Goal: Information Seeking & Learning: Compare options

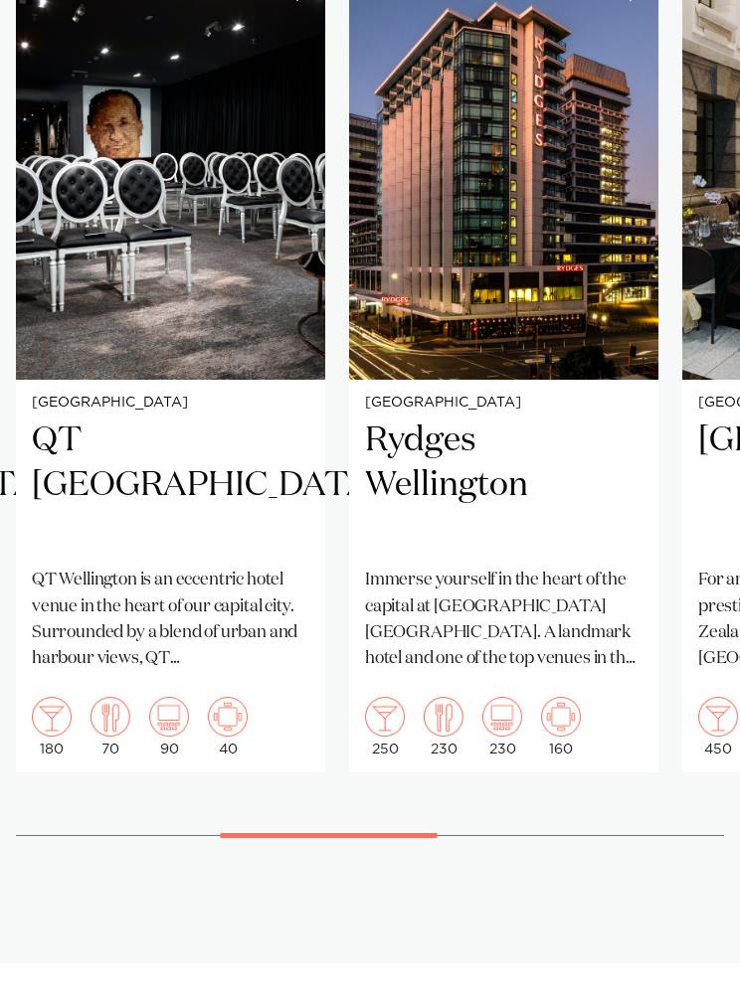
scroll to position [1682, 0]
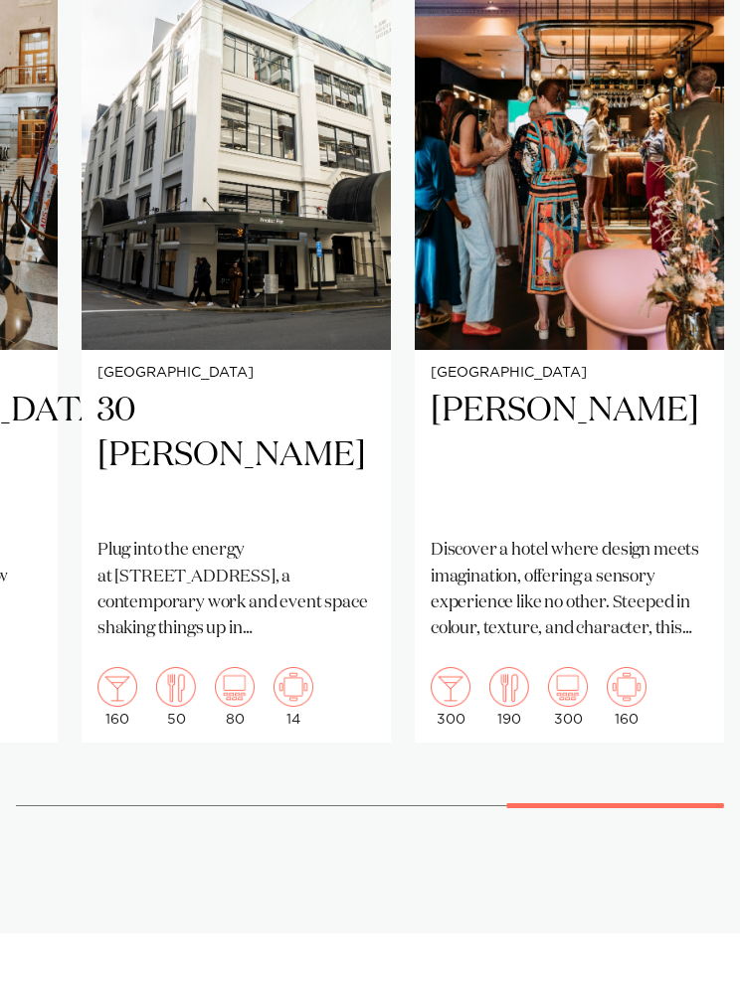
click at [614, 419] on h2 "Naumi Wellington" at bounding box center [568, 456] width 277 height 134
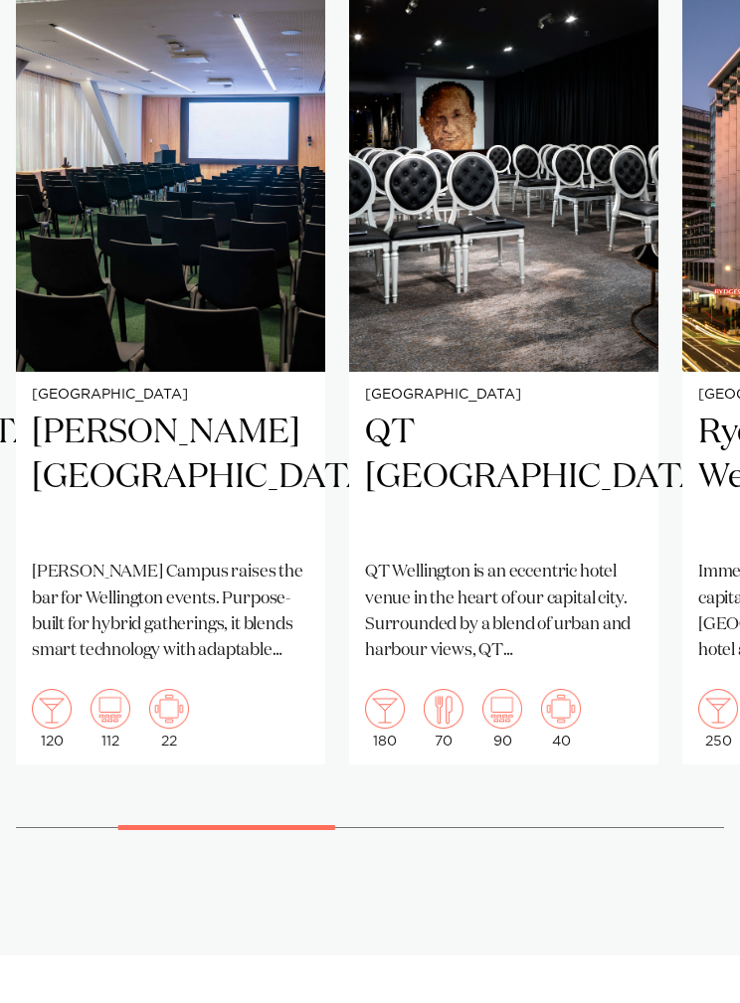
scroll to position [1584, 0]
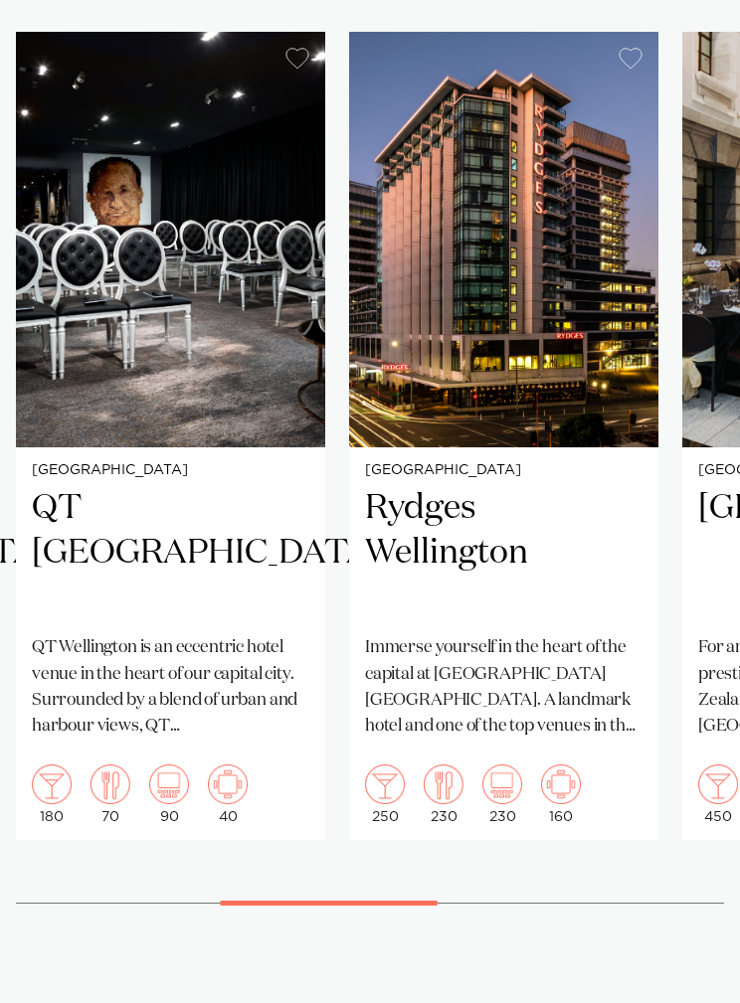
click at [537, 583] on h2 "Rydges Wellington" at bounding box center [503, 553] width 277 height 134
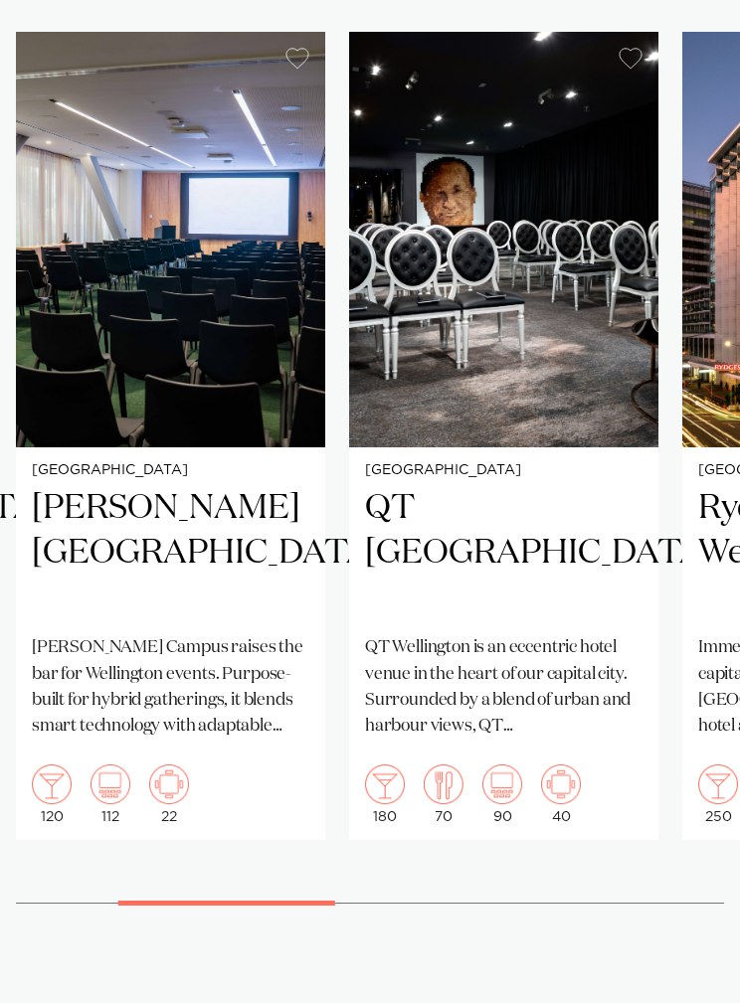
click at [574, 415] on img "3 / 7" at bounding box center [503, 239] width 309 height 414
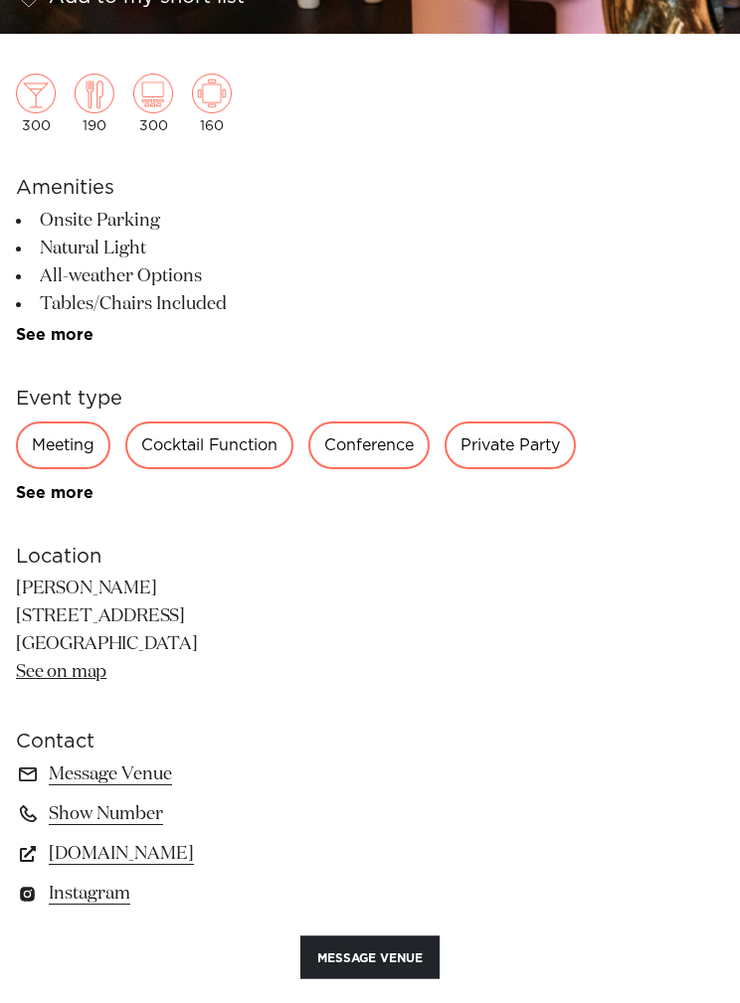
scroll to position [943, 0]
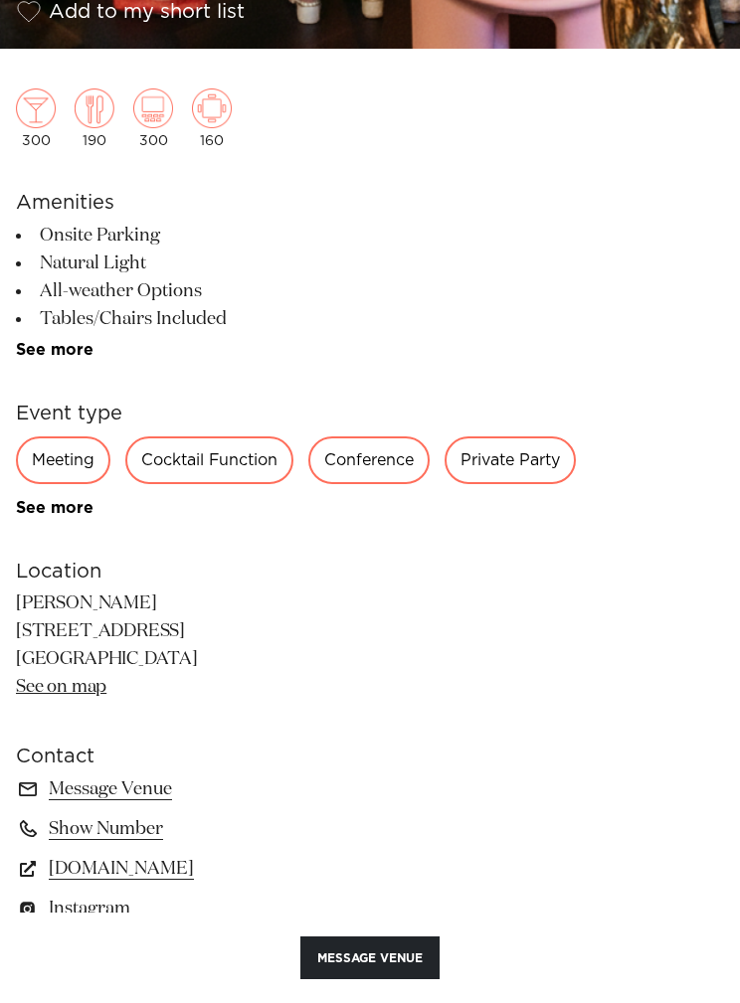
click at [90, 464] on div "Meeting" at bounding box center [63, 460] width 94 height 48
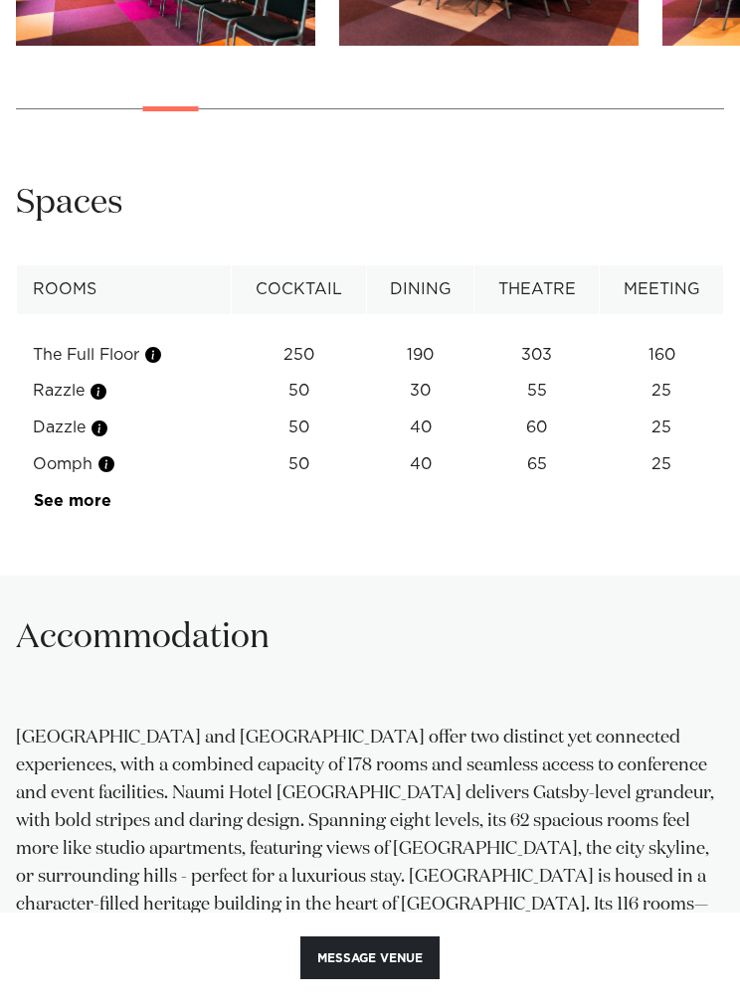
scroll to position [2450, 0]
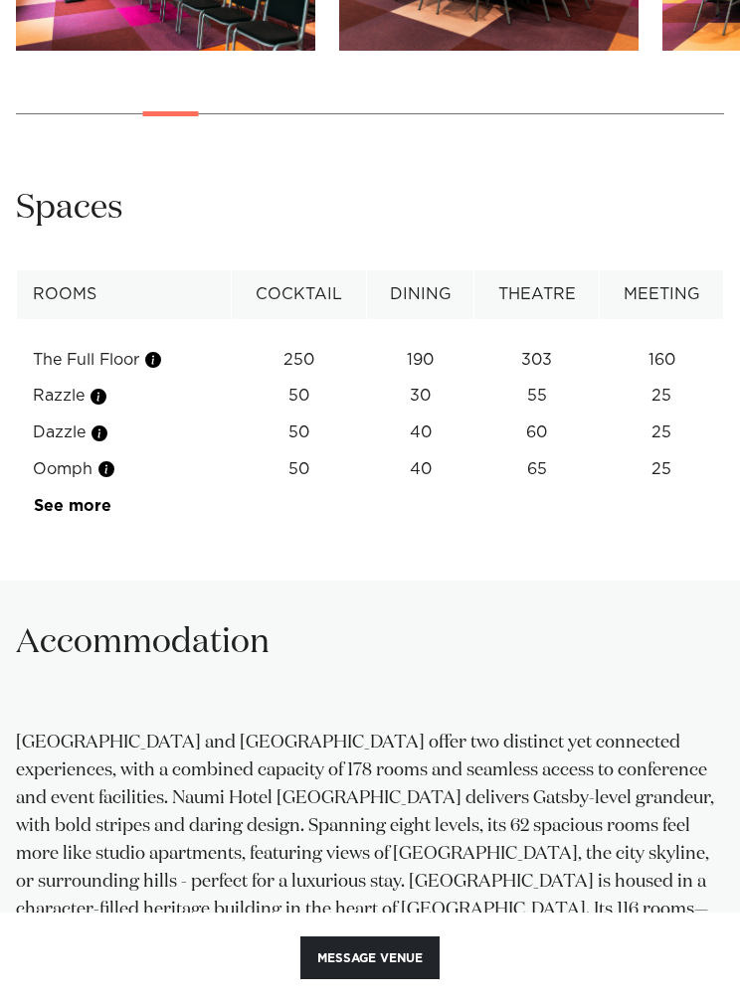
click at [116, 459] on button "button" at bounding box center [106, 469] width 20 height 20
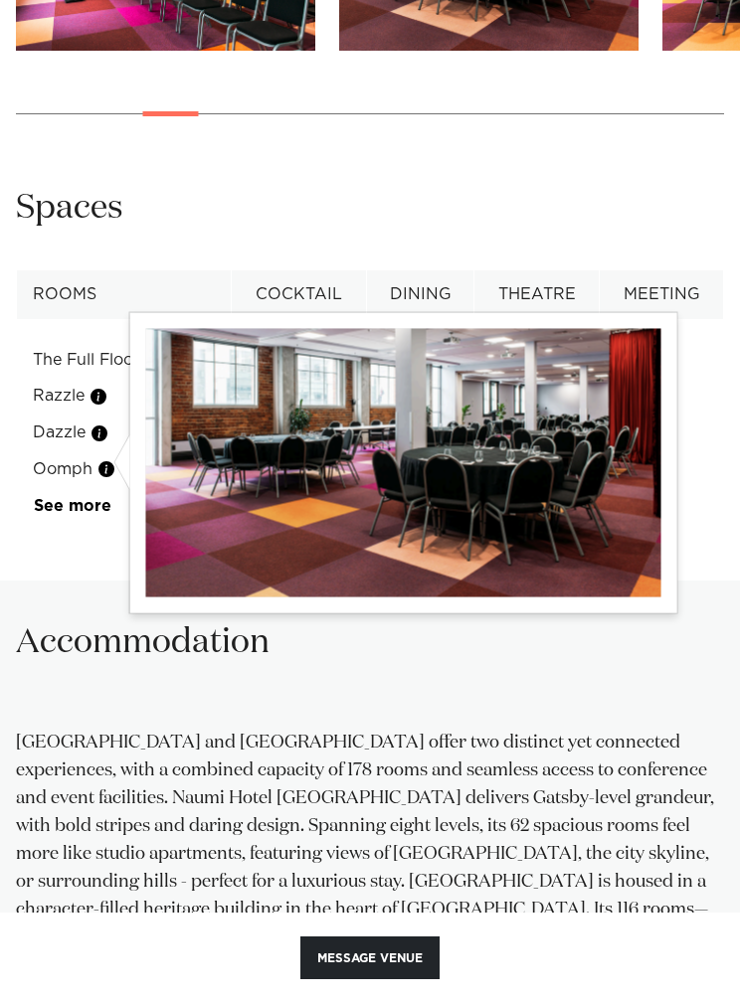
click at [103, 425] on button "button" at bounding box center [99, 433] width 20 height 20
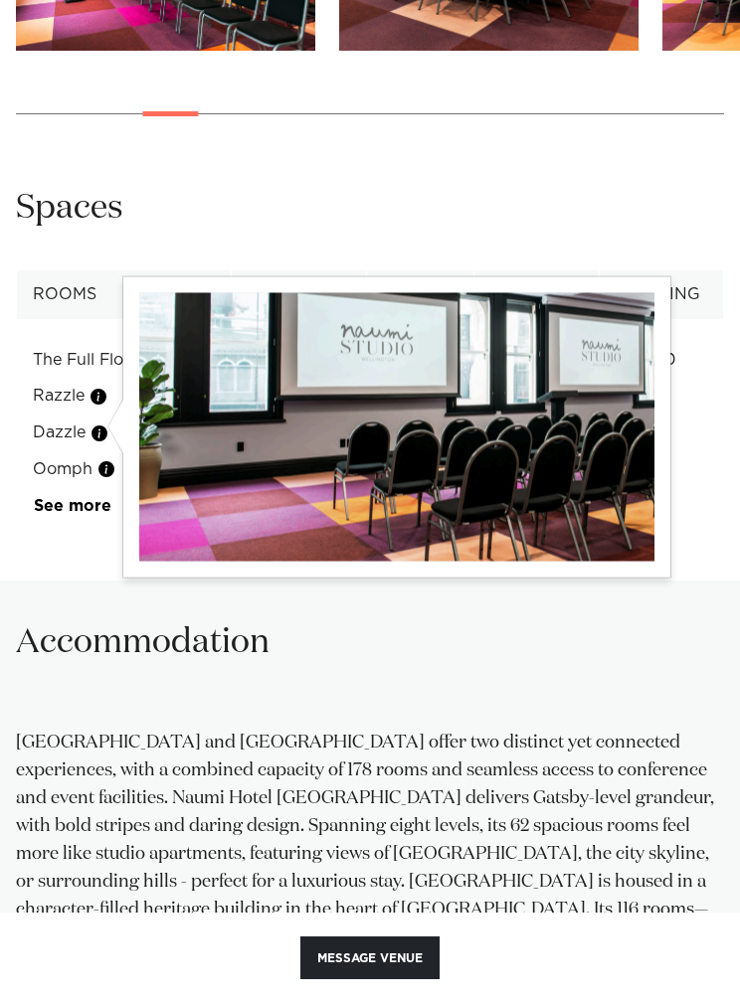
click at [98, 387] on button "button" at bounding box center [98, 397] width 20 height 20
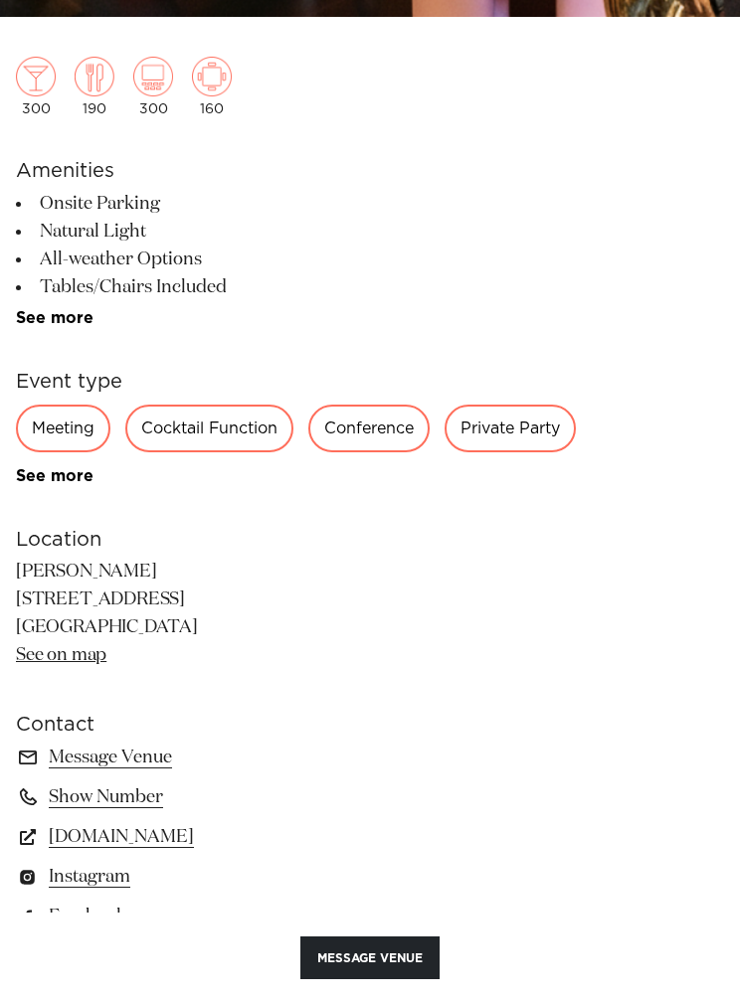
scroll to position [974, 0]
click at [52, 484] on link "See more" at bounding box center [93, 477] width 155 height 16
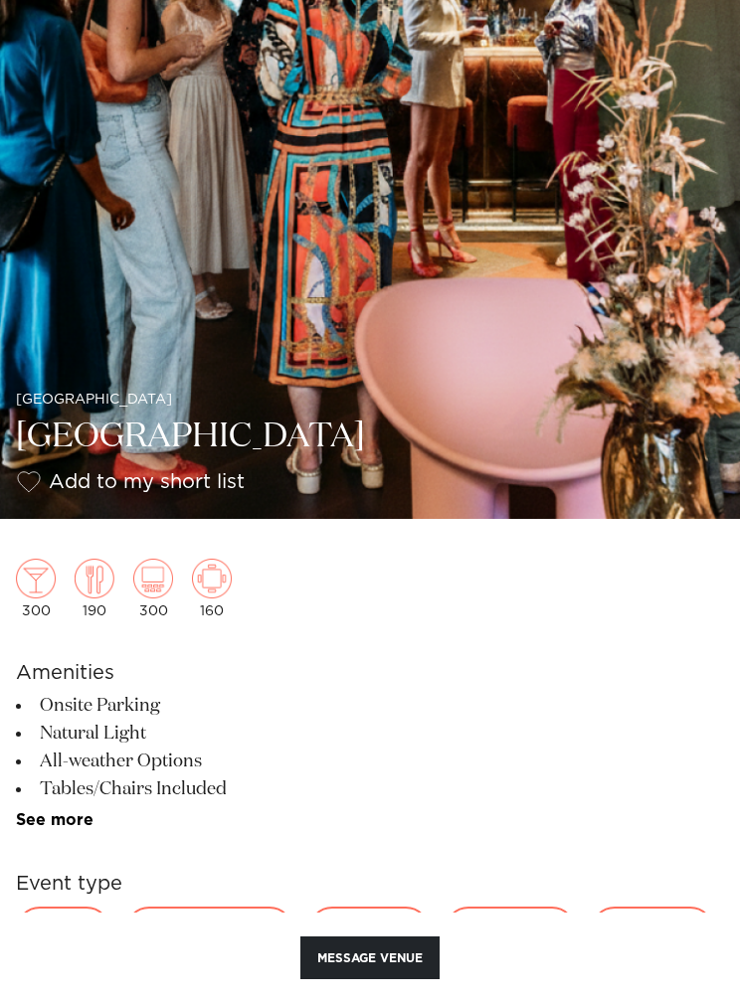
scroll to position [468, 0]
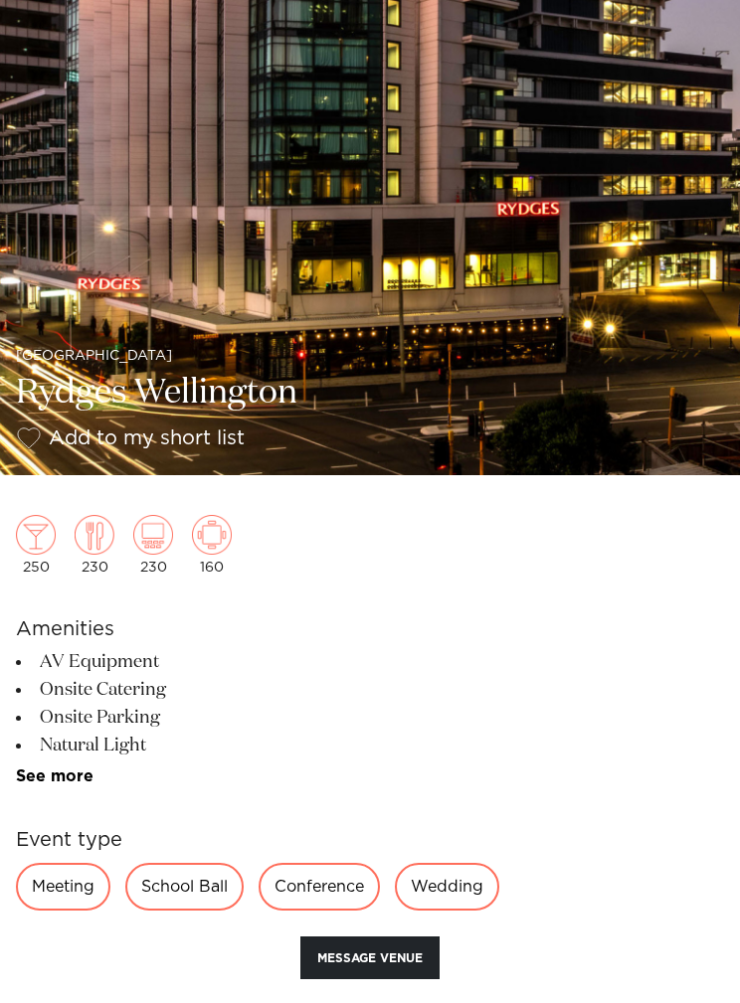
scroll to position [830, 0]
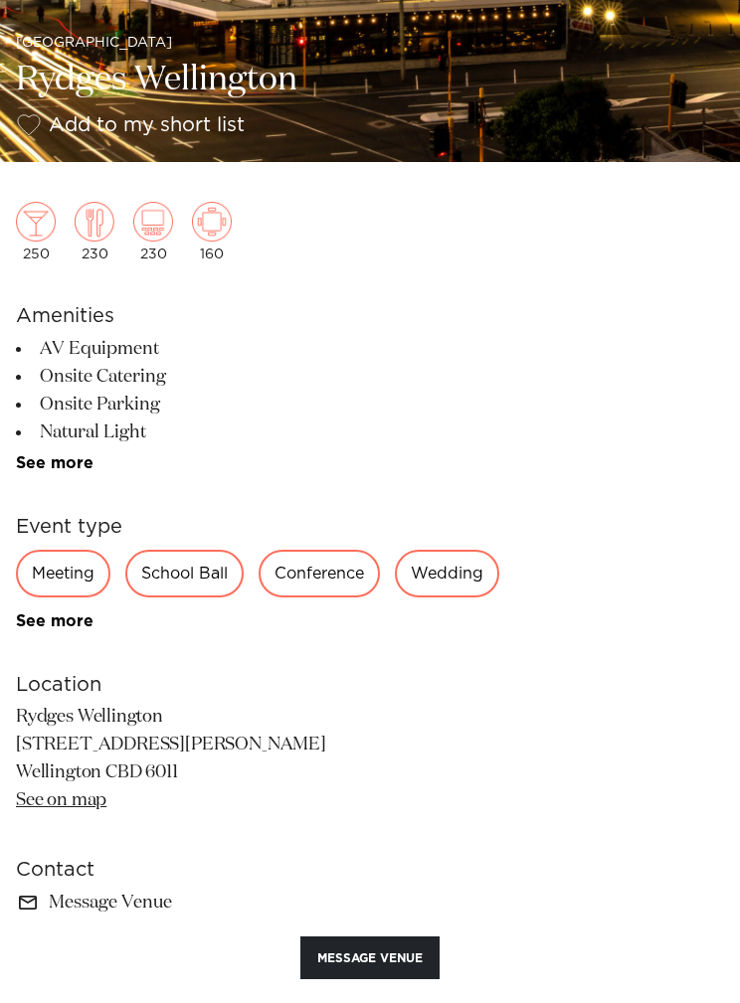
click at [64, 570] on div "Meeting" at bounding box center [63, 574] width 94 height 48
click at [54, 583] on div "Meeting" at bounding box center [63, 574] width 94 height 48
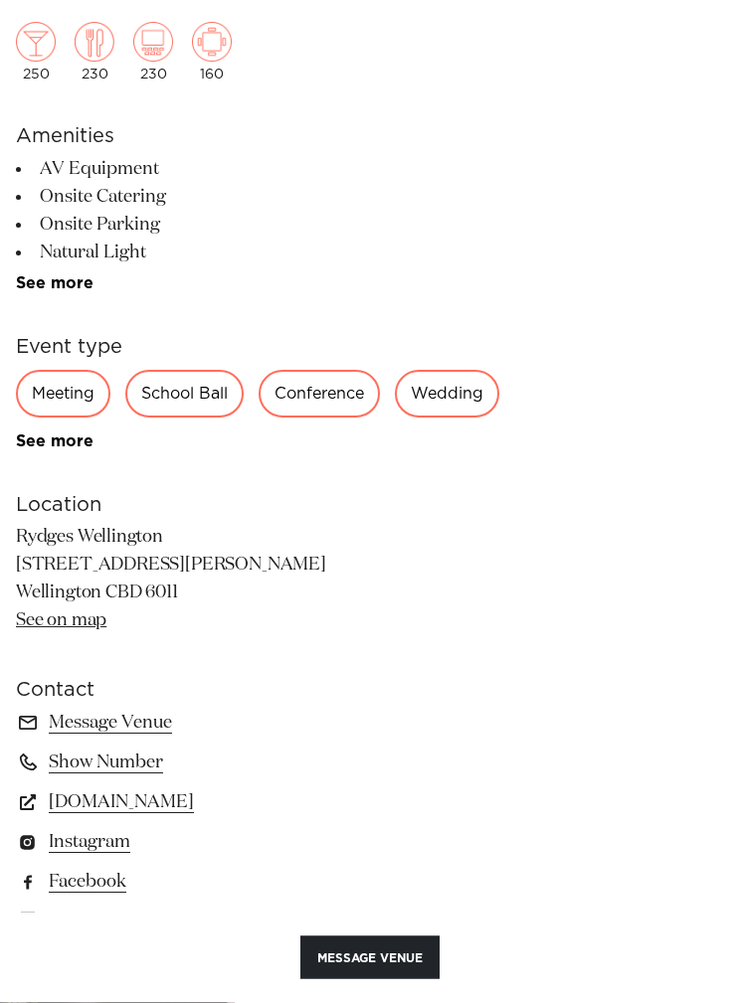
scroll to position [1015, 0]
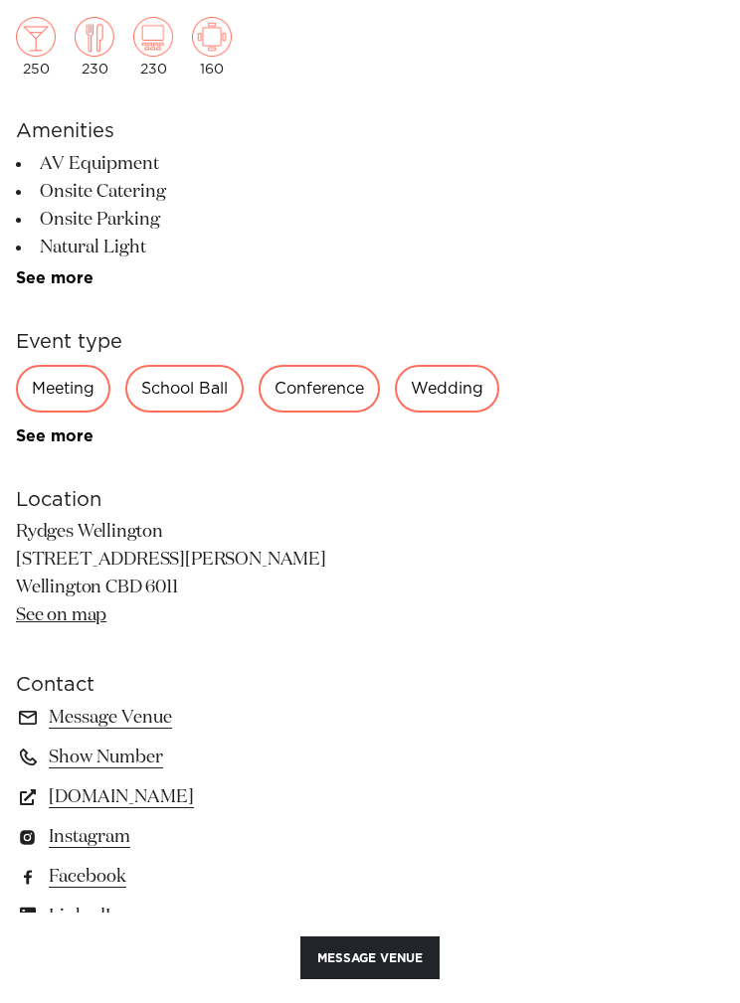
click at [59, 397] on div "Meeting" at bounding box center [63, 389] width 94 height 48
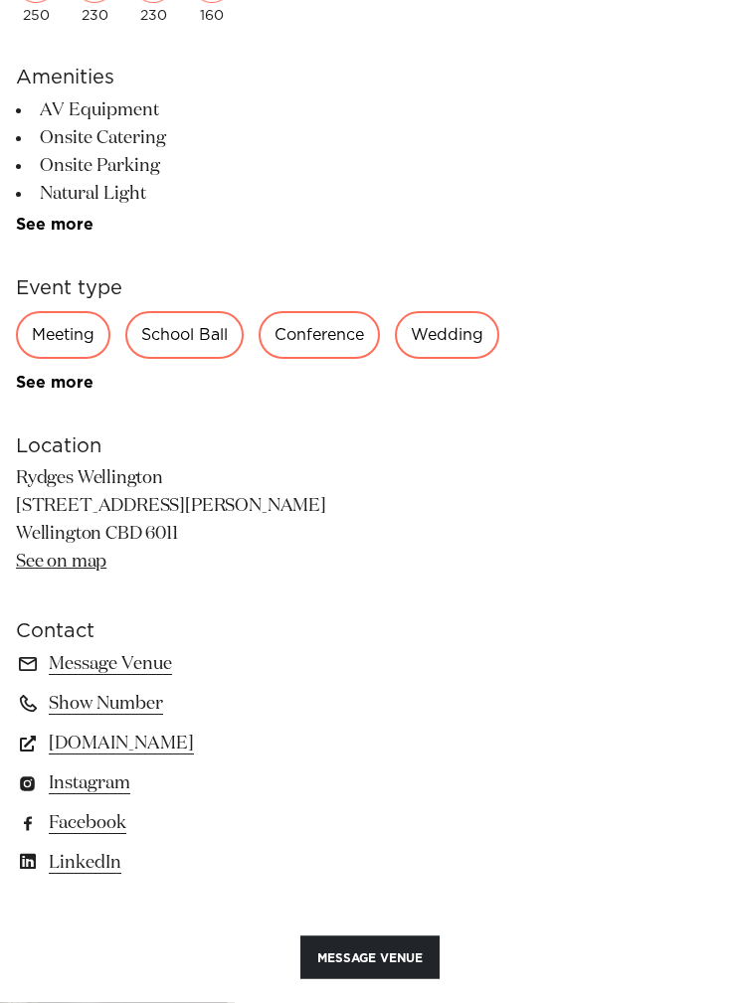
scroll to position [1069, 0]
click at [54, 381] on link "See more" at bounding box center [93, 383] width 155 height 16
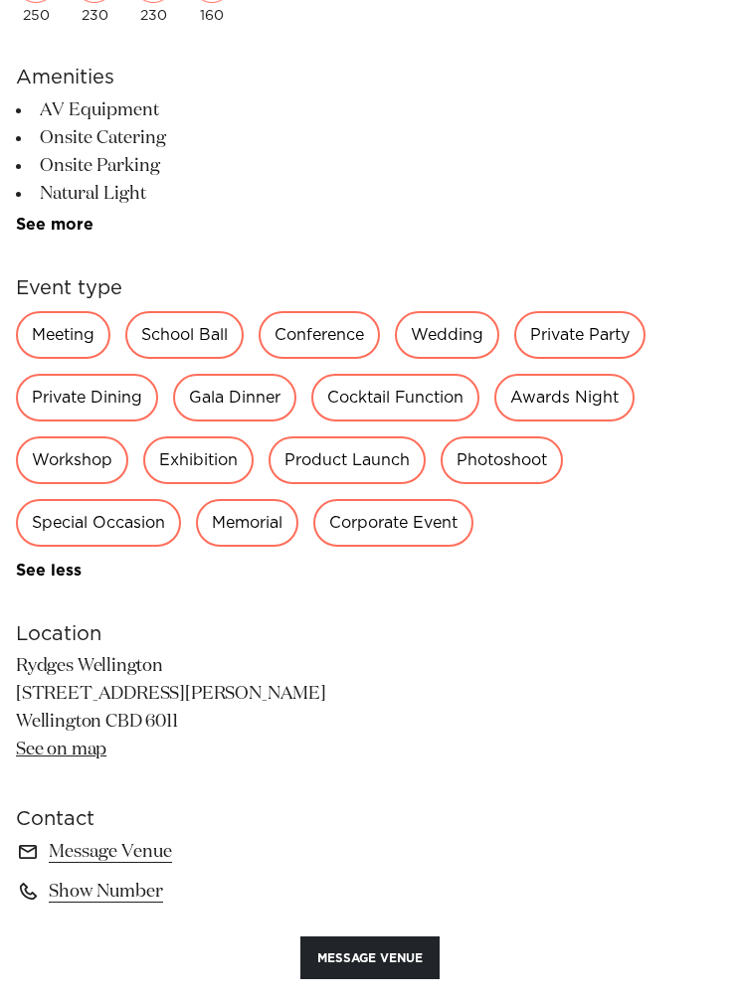
click at [58, 335] on div "Meeting" at bounding box center [63, 335] width 94 height 48
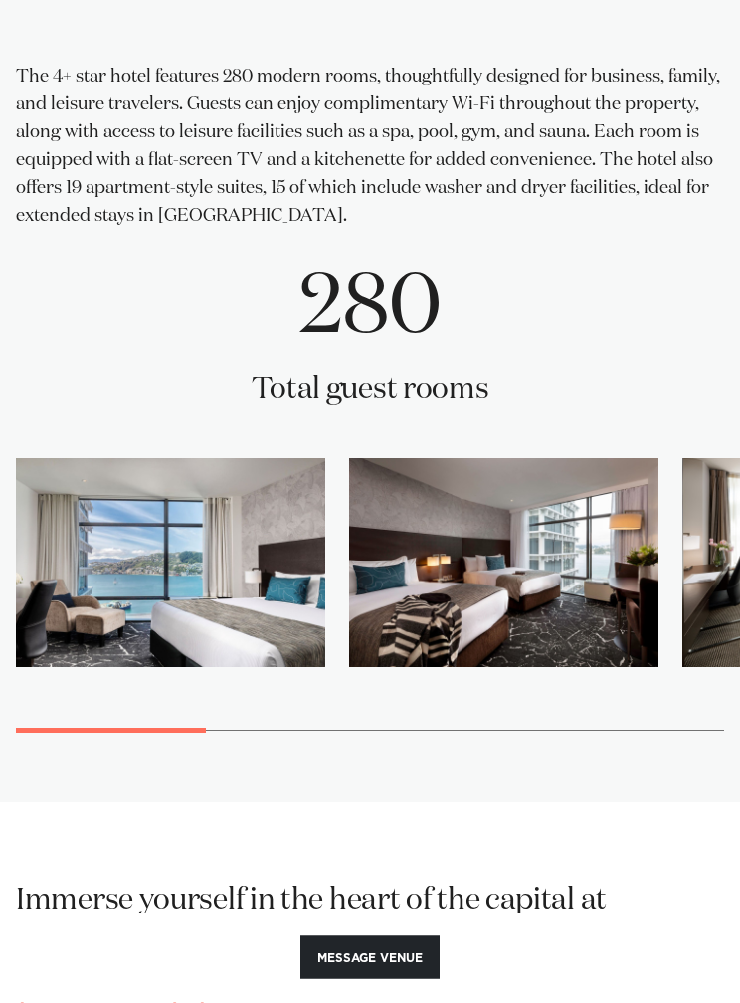
scroll to position [3203, 0]
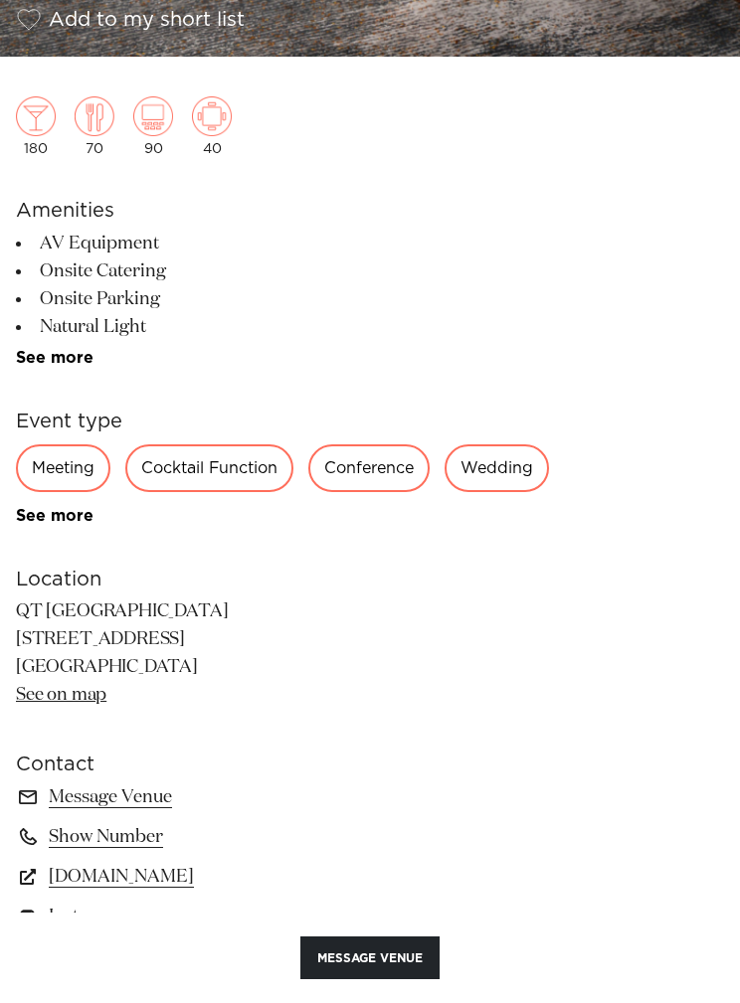
scroll to position [1064, 0]
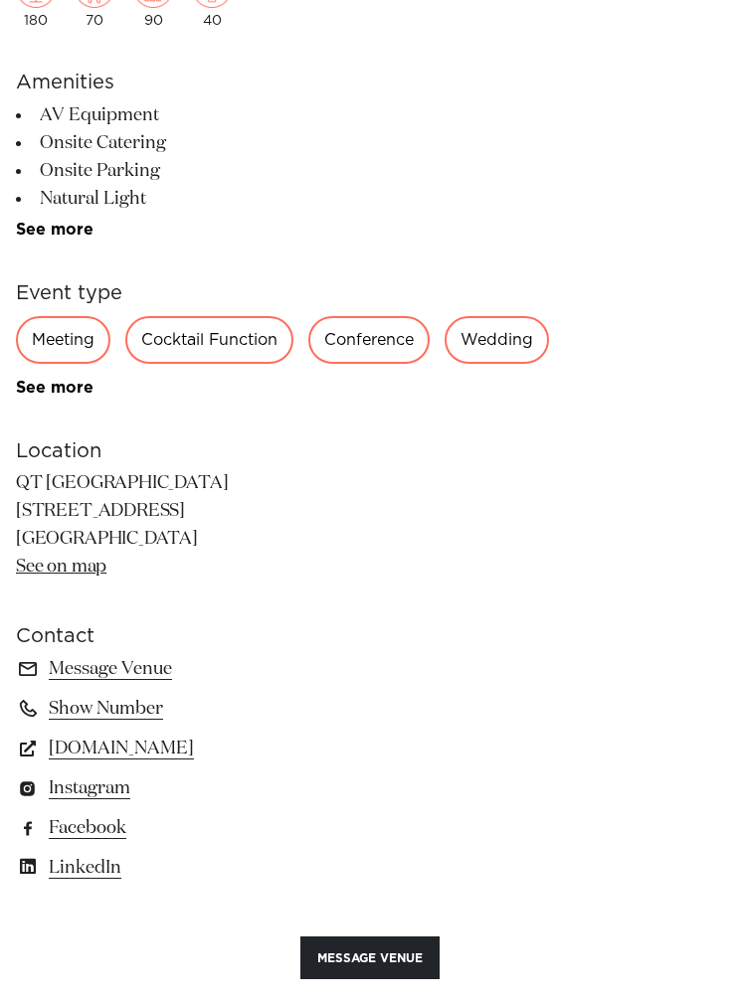
click at [64, 333] on div "Meeting" at bounding box center [63, 340] width 94 height 48
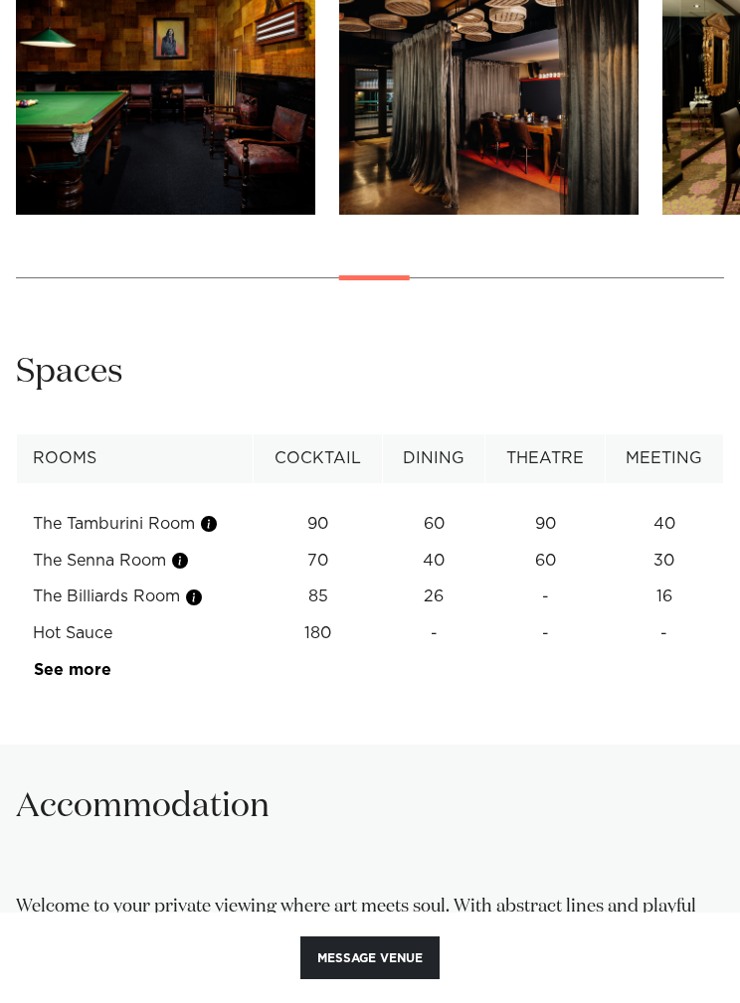
scroll to position [2337, 0]
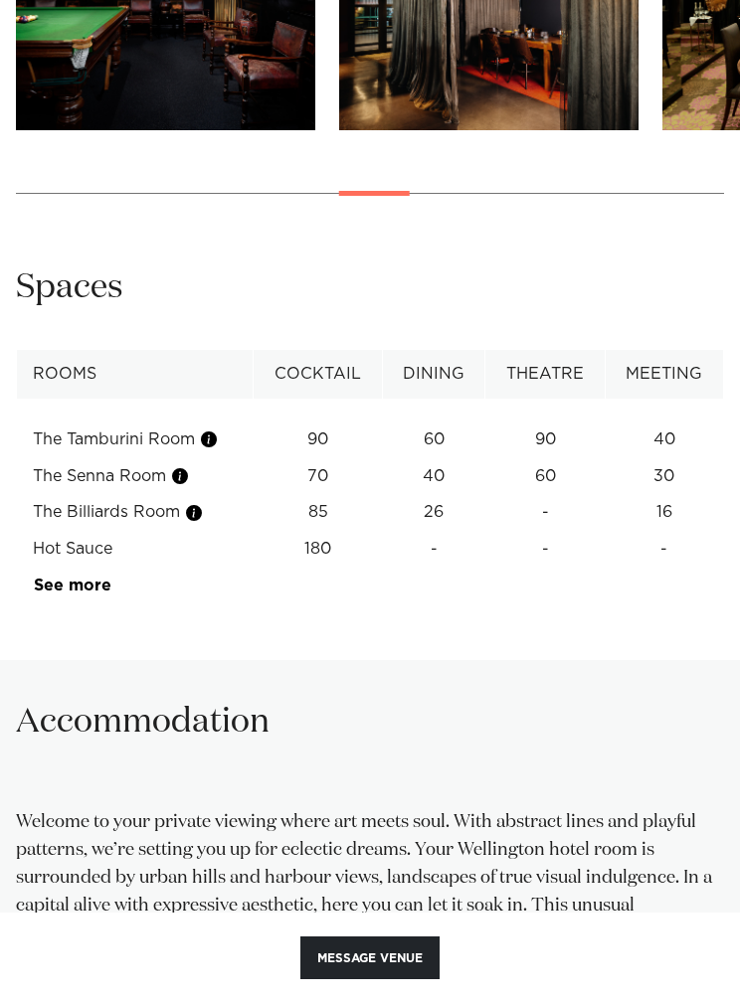
click at [200, 511] on button "button" at bounding box center [194, 513] width 20 height 20
click at [190, 470] on button "button" at bounding box center [180, 476] width 20 height 20
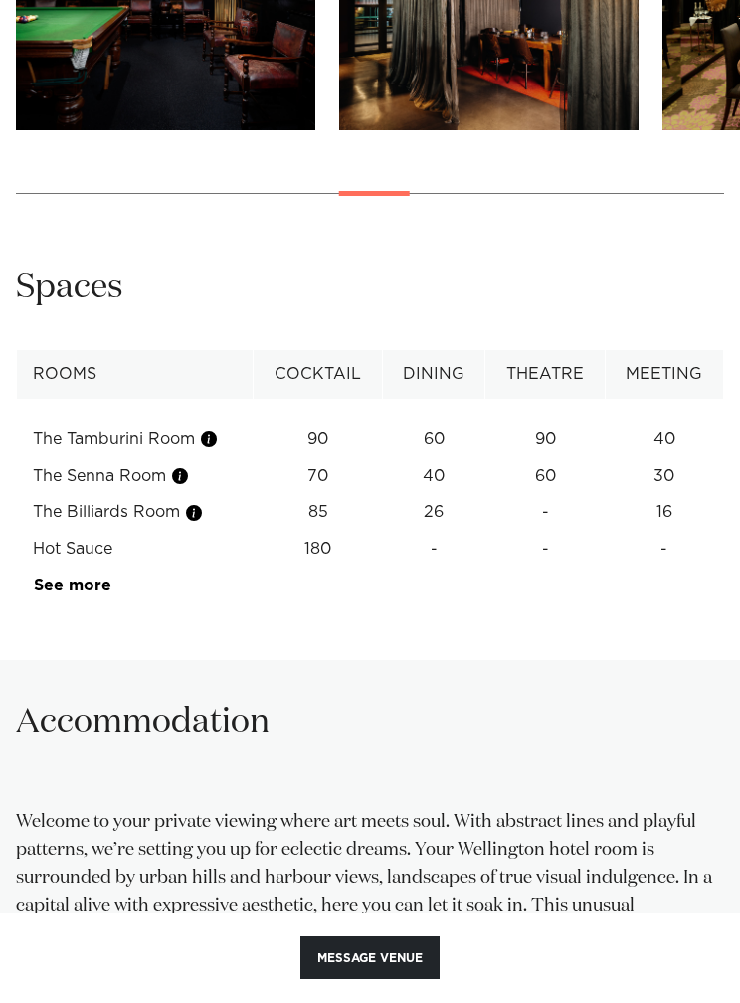
click at [214, 433] on button "button" at bounding box center [209, 439] width 20 height 20
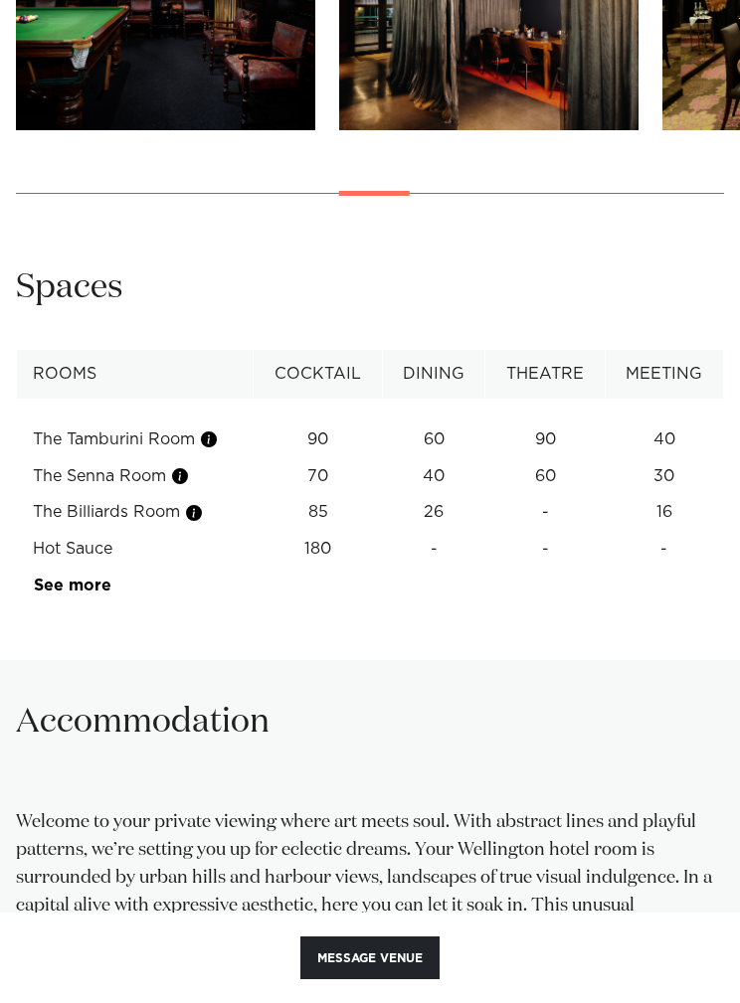
click at [201, 511] on button "button" at bounding box center [194, 513] width 20 height 20
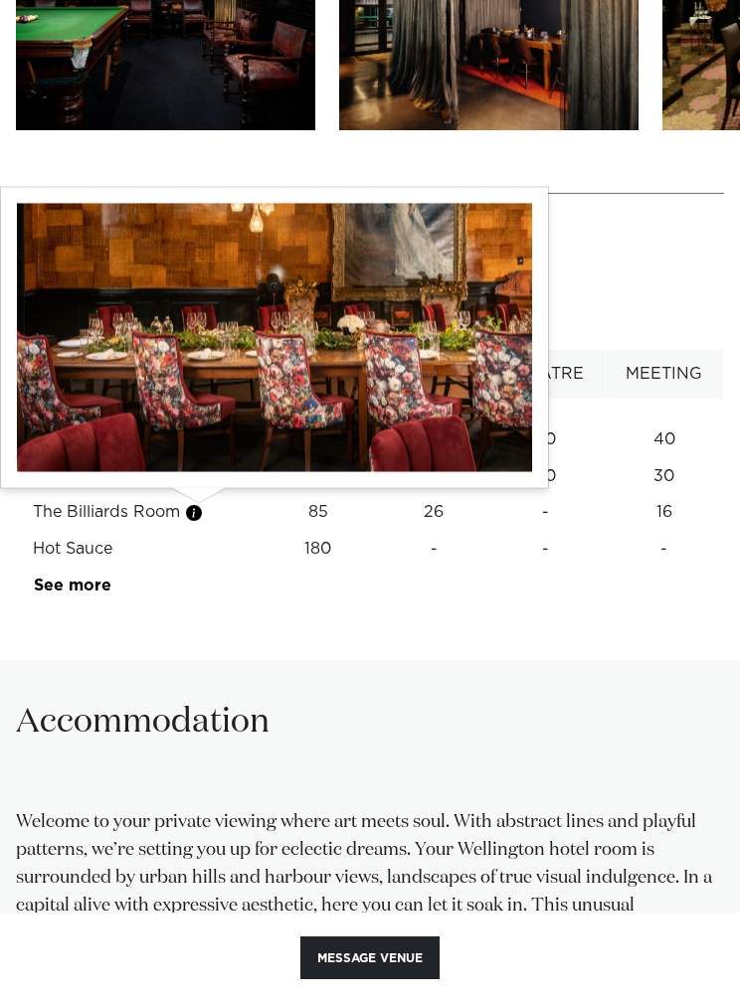
click at [629, 714] on div "Accommodation" at bounding box center [370, 734] width 708 height 69
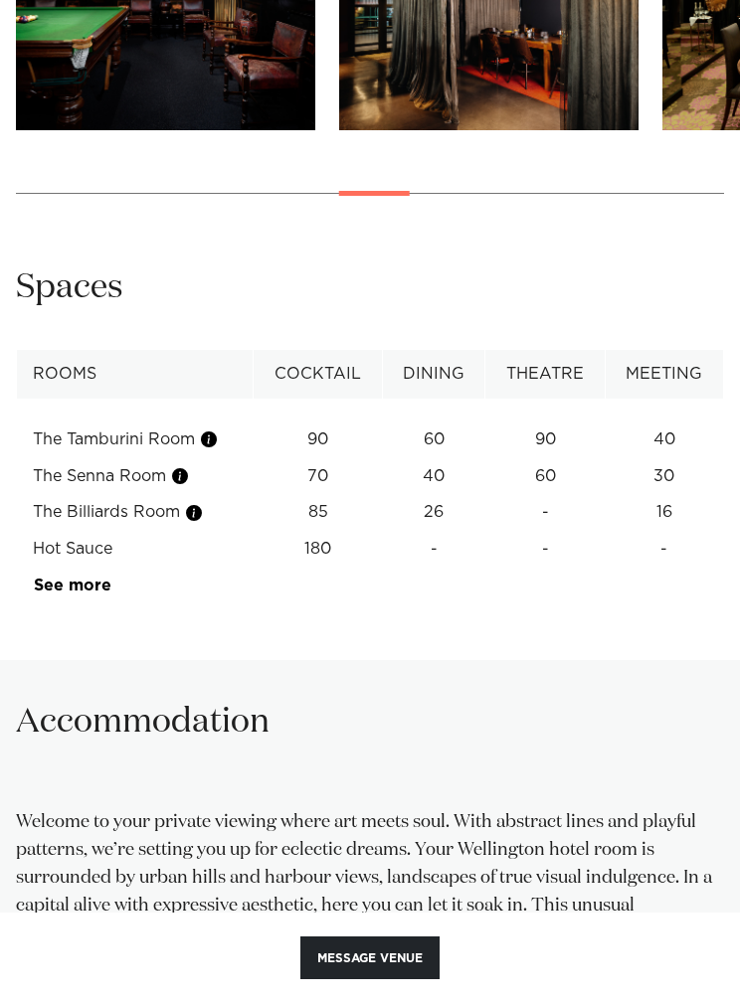
click at [80, 581] on link "See more" at bounding box center [111, 586] width 155 height 16
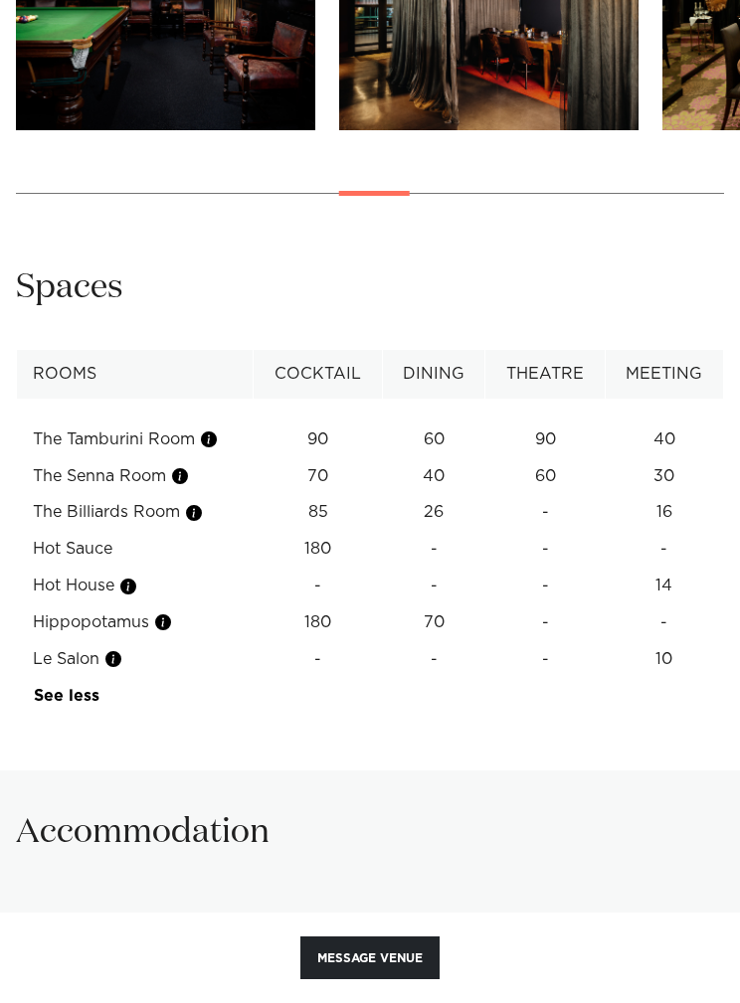
click at [136, 645] on td "Le Salon" at bounding box center [135, 659] width 237 height 37
click at [118, 649] on button "button" at bounding box center [113, 659] width 20 height 20
click at [619, 844] on div "Accommodation" at bounding box center [370, 844] width 708 height 69
click at [138, 577] on button "button" at bounding box center [128, 587] width 20 height 20
click at [632, 823] on div "Accommodation" at bounding box center [370, 844] width 708 height 69
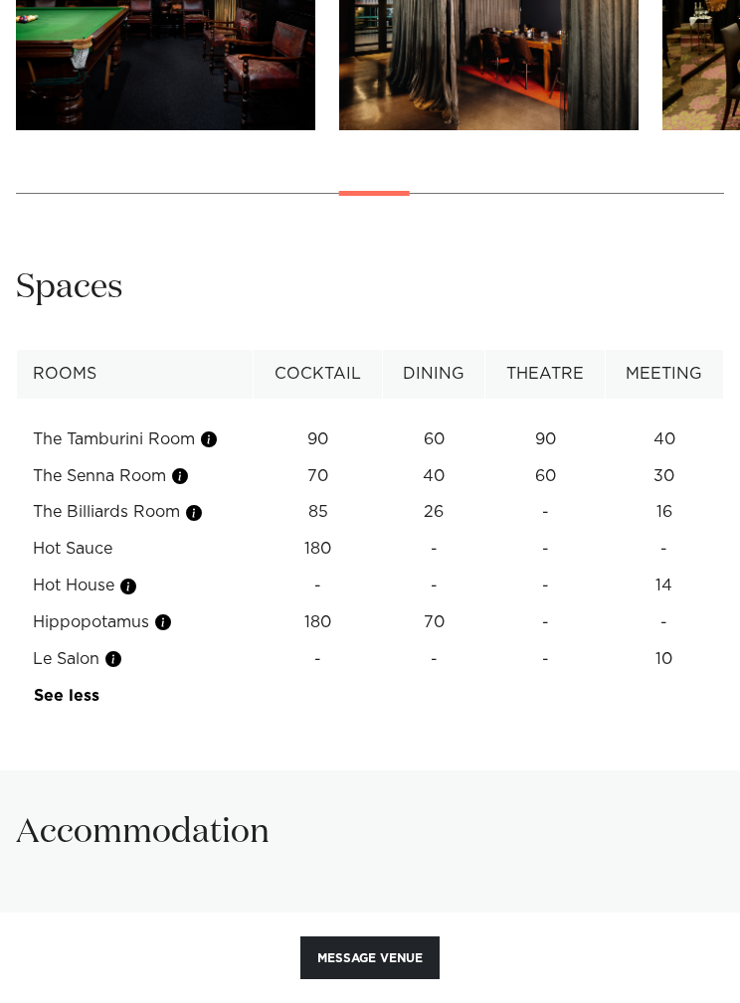
click at [170, 612] on button "button" at bounding box center [163, 622] width 20 height 20
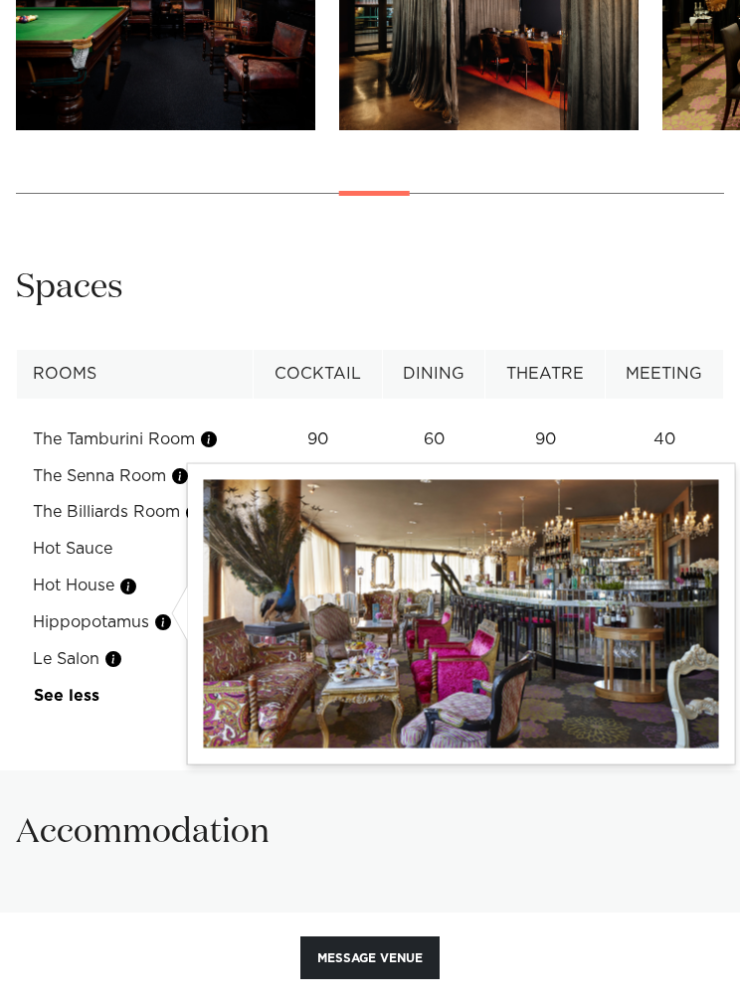
click at [638, 815] on div "Accommodation" at bounding box center [370, 844] width 708 height 69
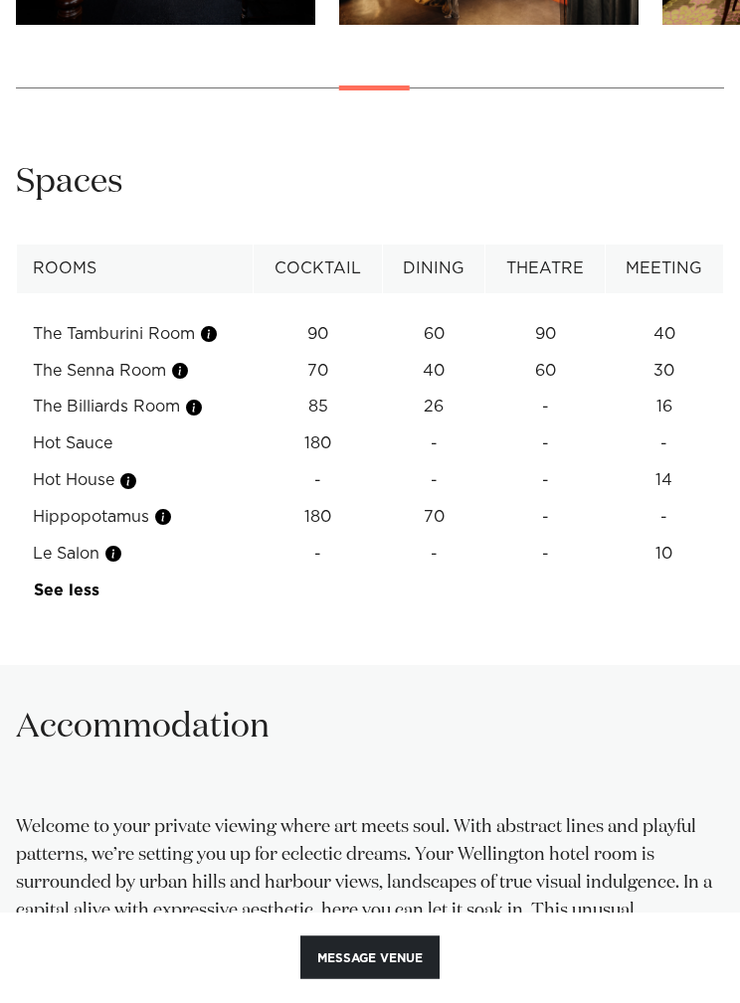
scroll to position [2443, 0]
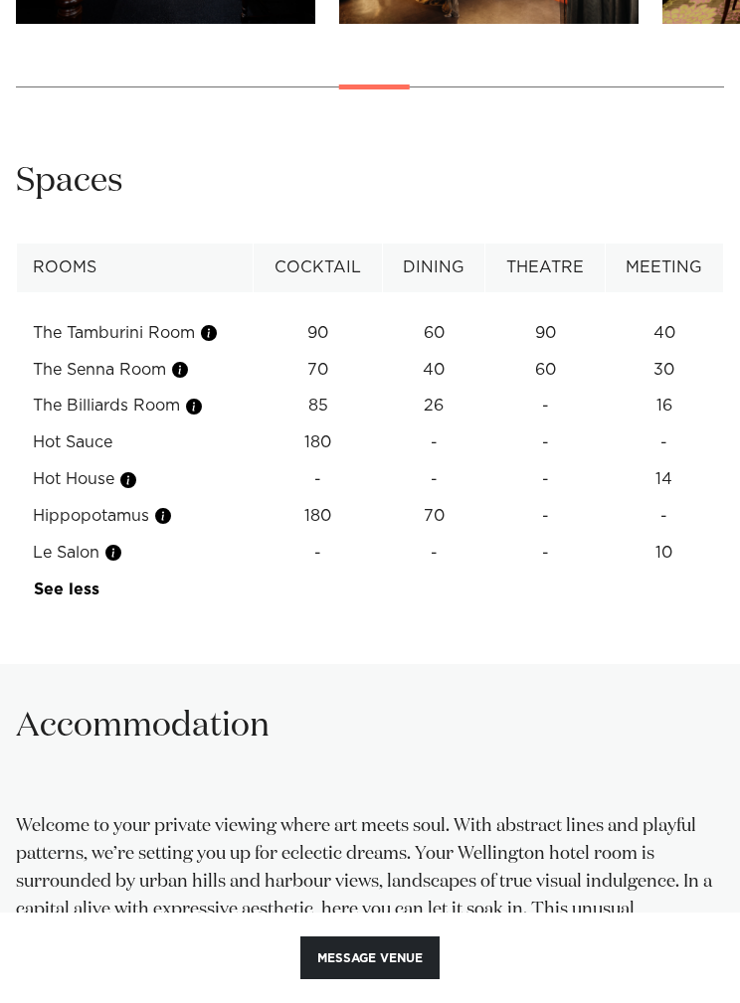
click at [111, 548] on button "button" at bounding box center [113, 553] width 20 height 20
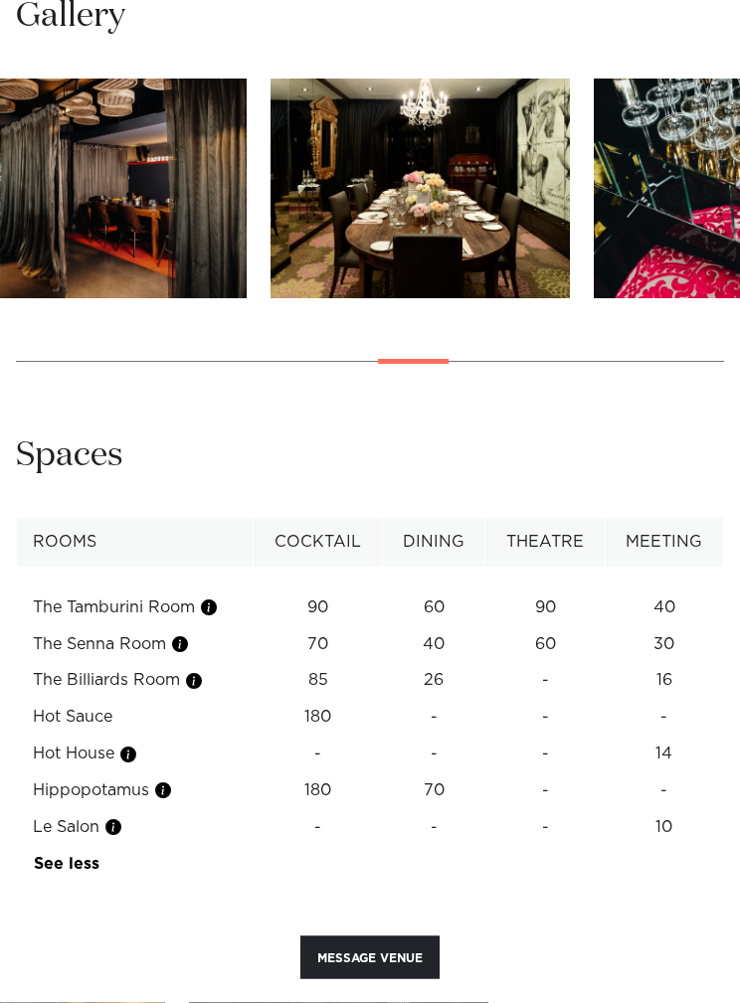
scroll to position [2169, 0]
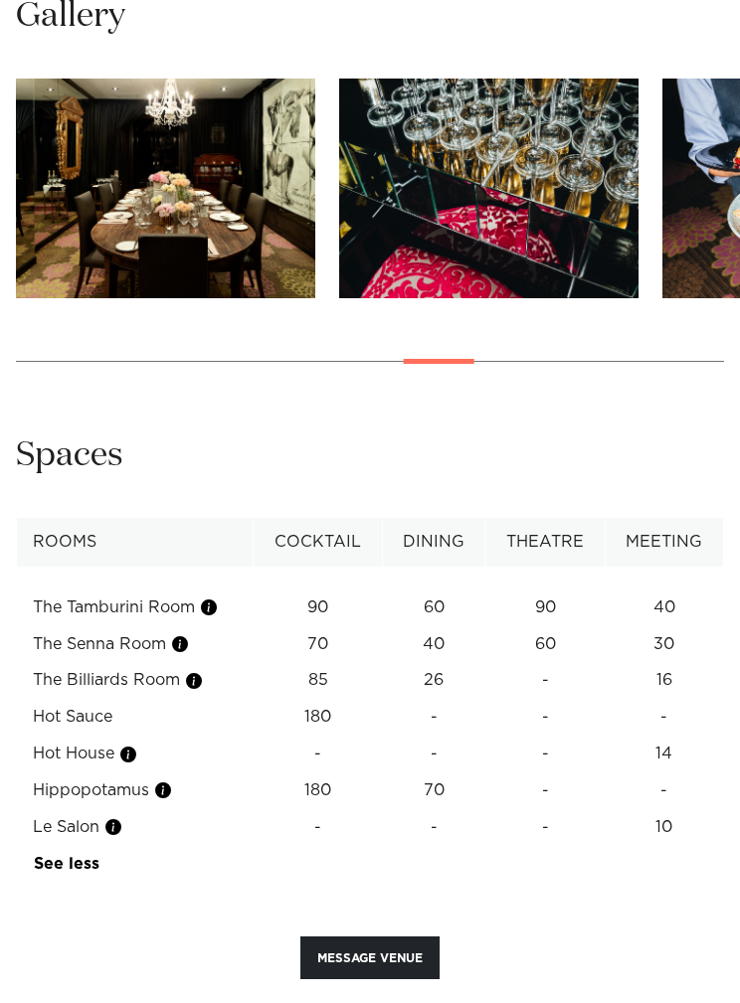
click at [99, 255] on img "13 / 22" at bounding box center [165, 189] width 299 height 220
click at [636, 793] on div at bounding box center [370, 501] width 740 height 1003
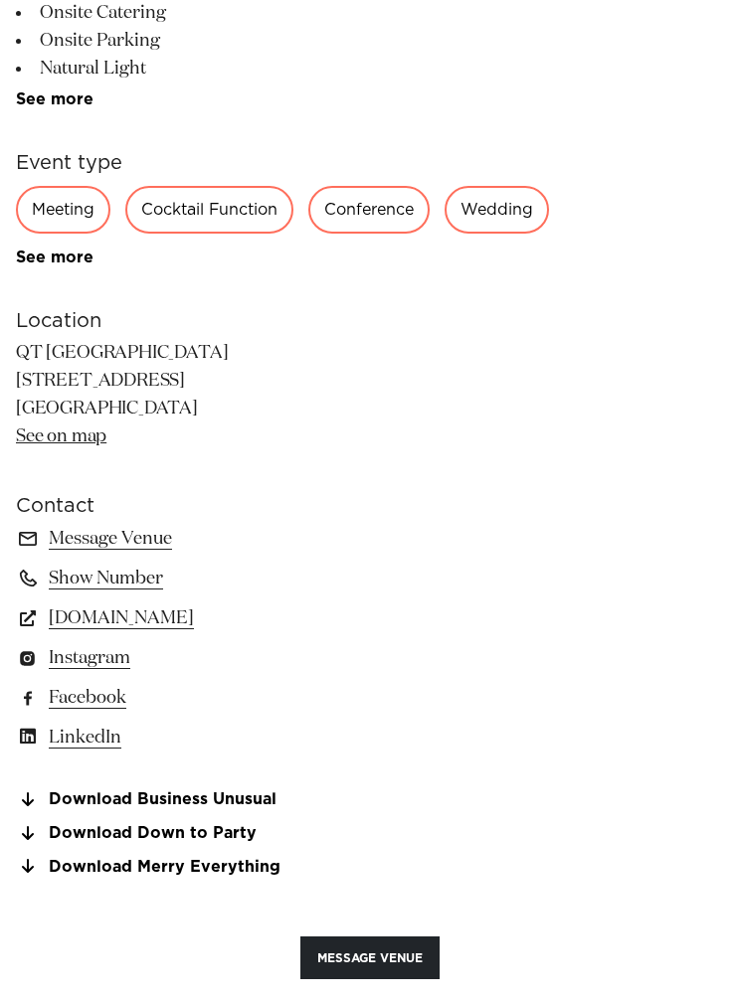
scroll to position [1192, 0]
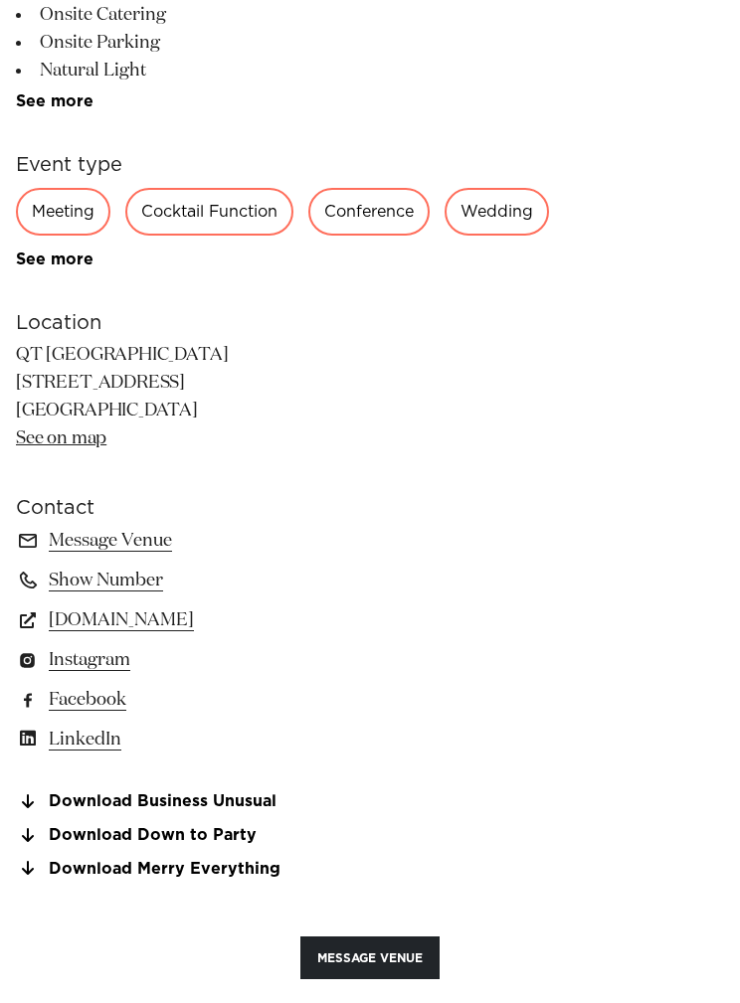
click at [110, 624] on link "www.qthotels.com" at bounding box center [370, 620] width 708 height 28
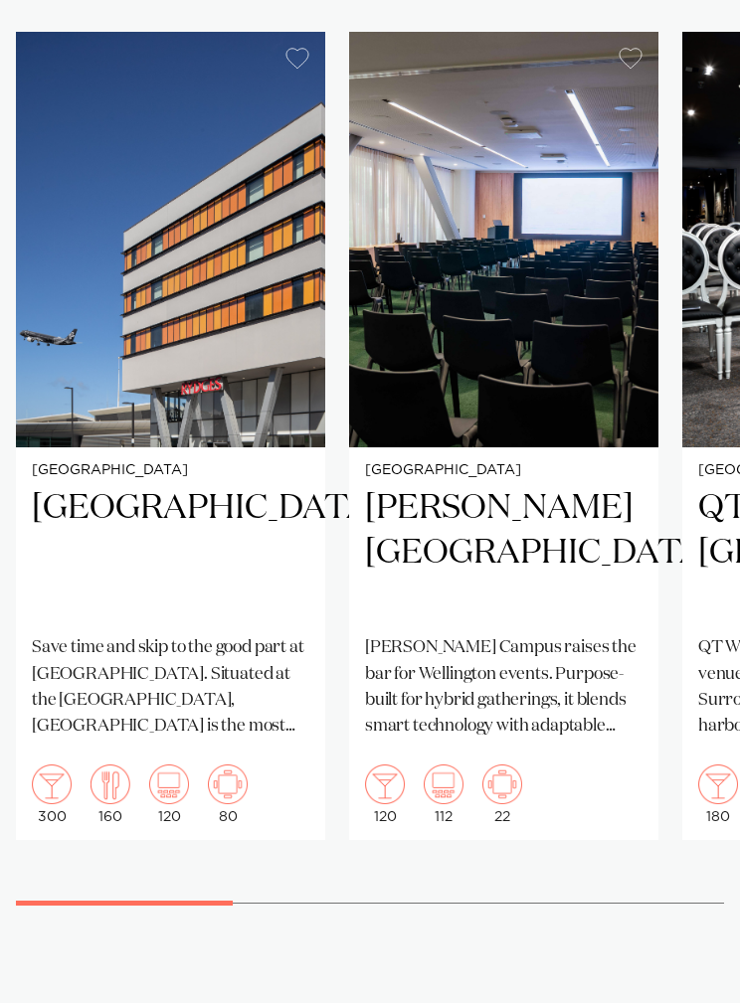
click at [93, 596] on h2 "[GEOGRAPHIC_DATA]" at bounding box center [170, 553] width 277 height 134
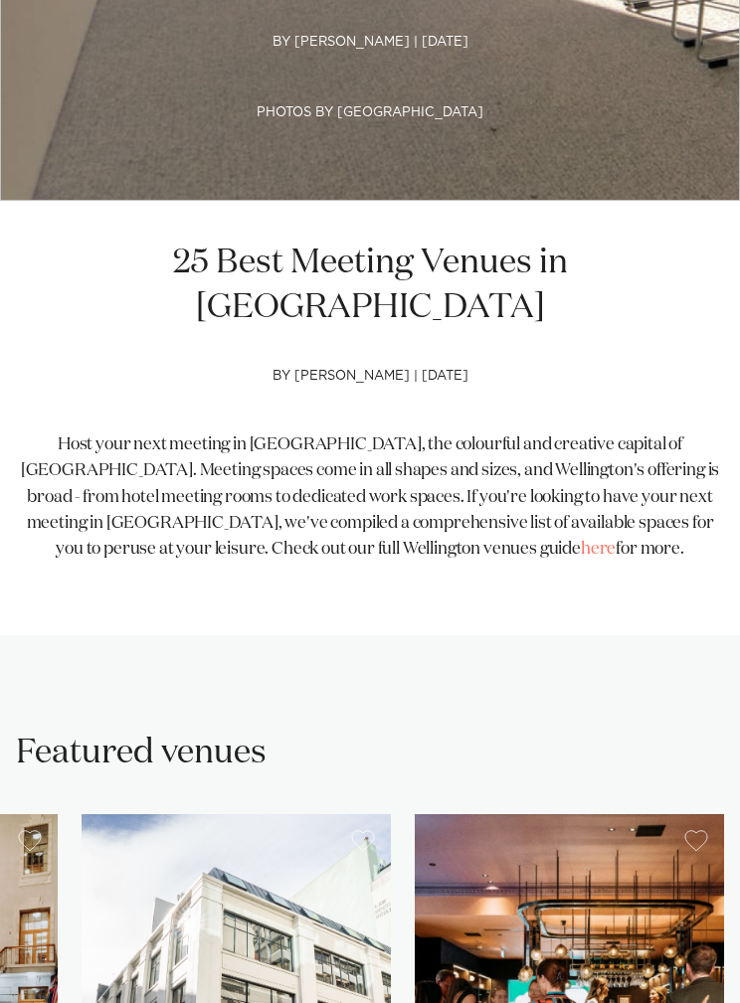
scroll to position [782, 0]
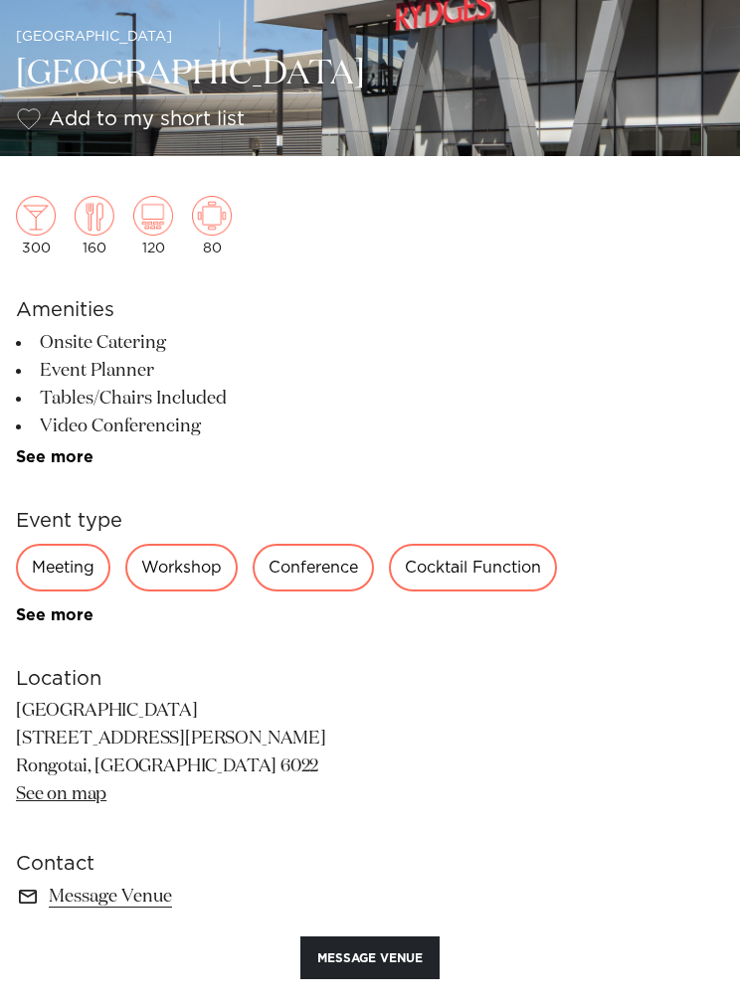
scroll to position [910, 0]
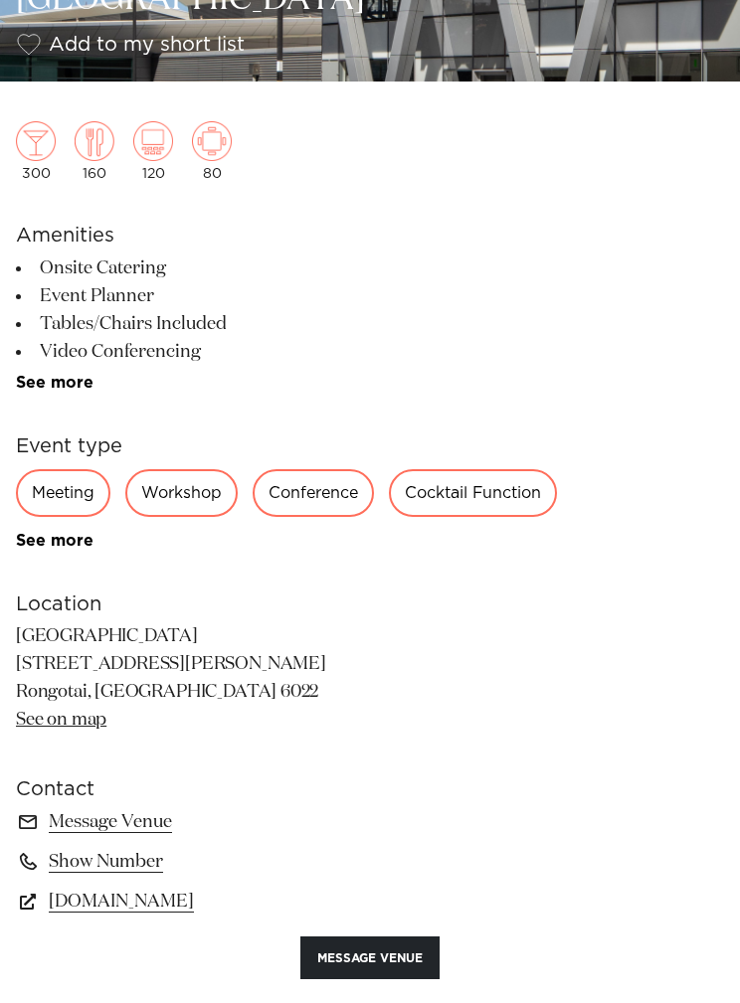
click at [60, 503] on div "Meeting" at bounding box center [63, 493] width 94 height 48
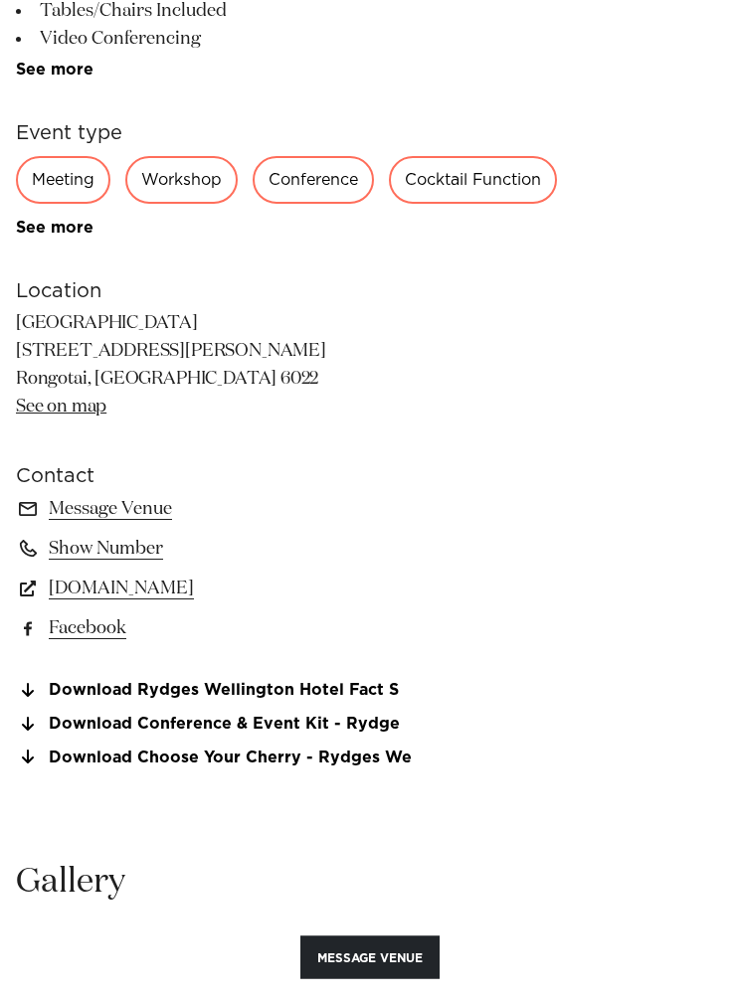
scroll to position [1224, 0]
click at [66, 180] on div "Meeting" at bounding box center [63, 180] width 94 height 48
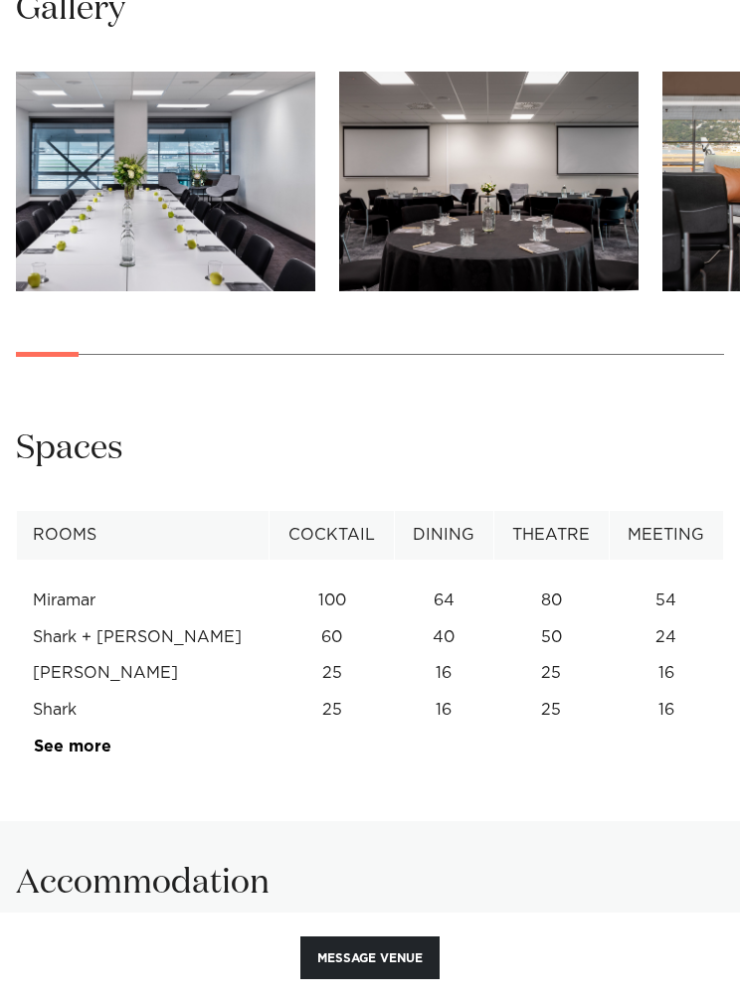
scroll to position [2110, 0]
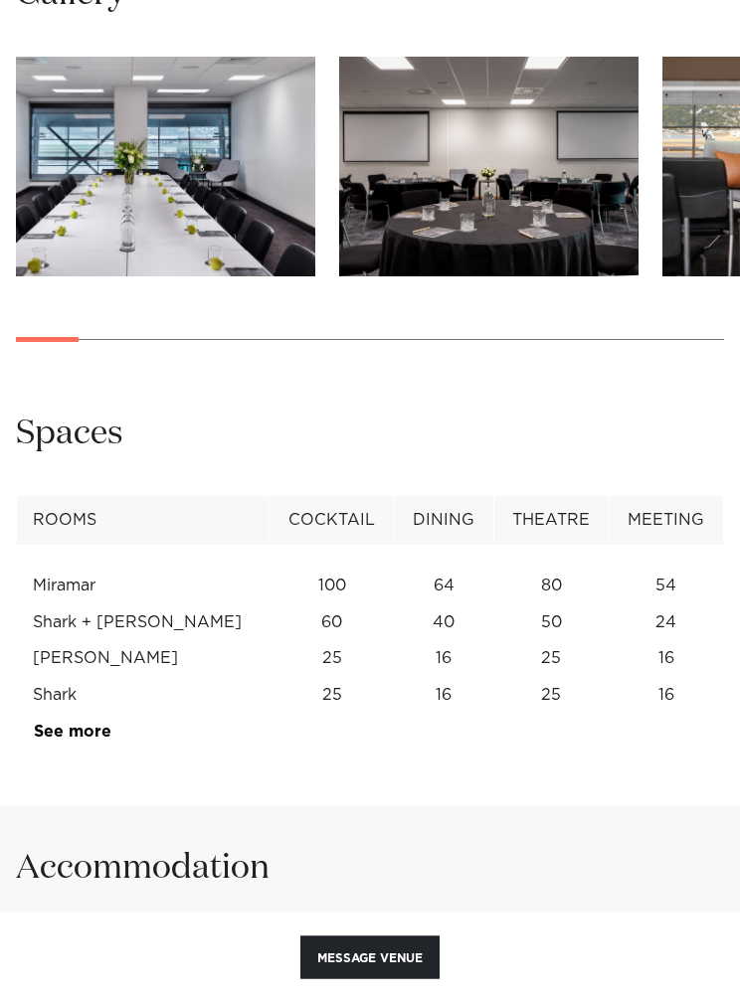
click at [54, 725] on link "See more" at bounding box center [111, 733] width 155 height 16
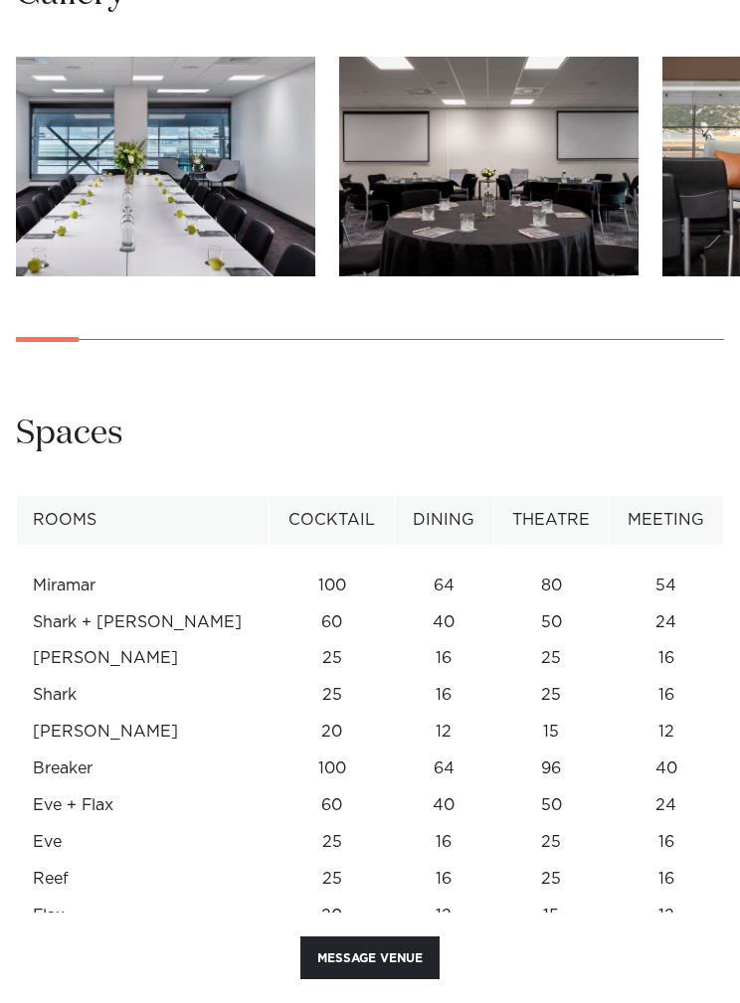
click at [52, 690] on td "Shark" at bounding box center [143, 695] width 252 height 37
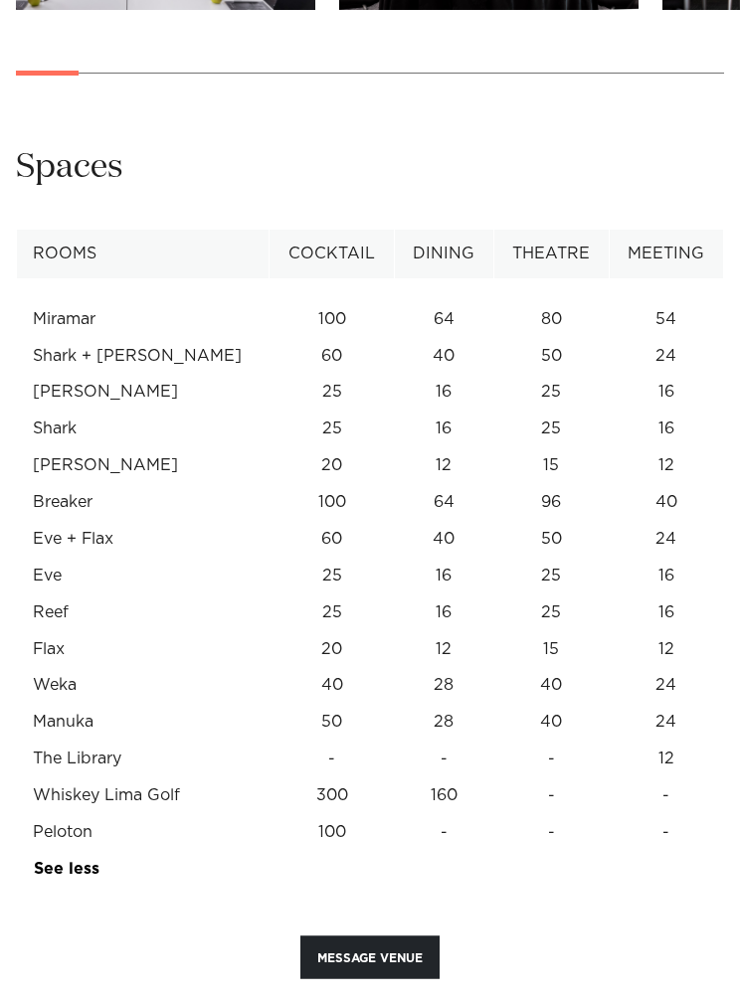
scroll to position [2450, 0]
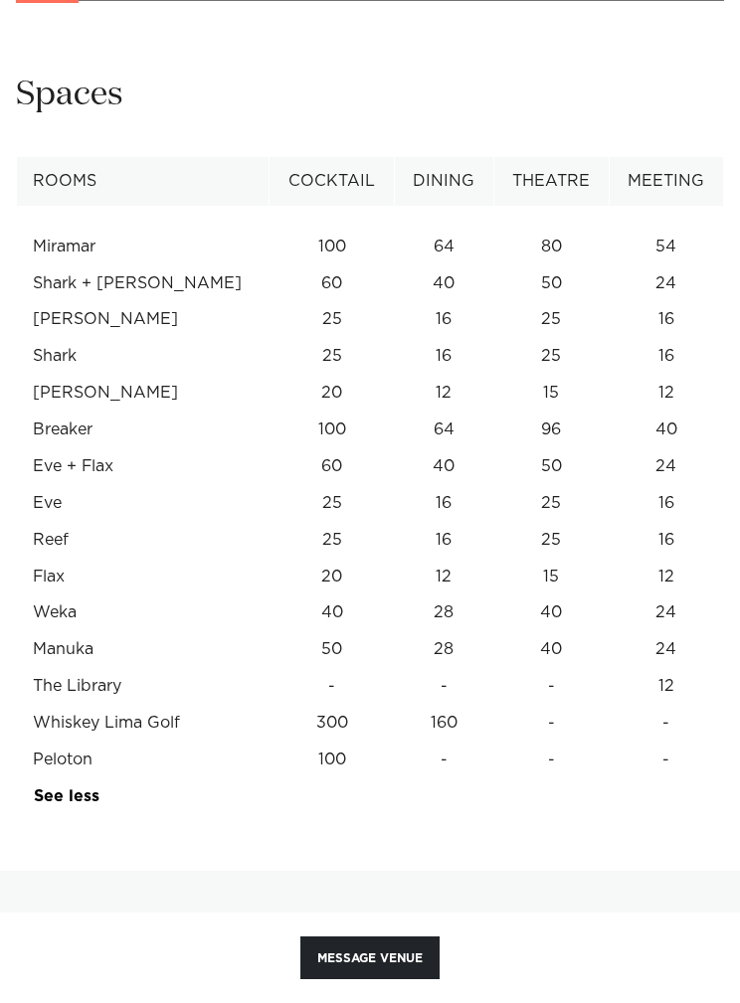
click at [47, 412] on td "Breaker" at bounding box center [143, 430] width 252 height 37
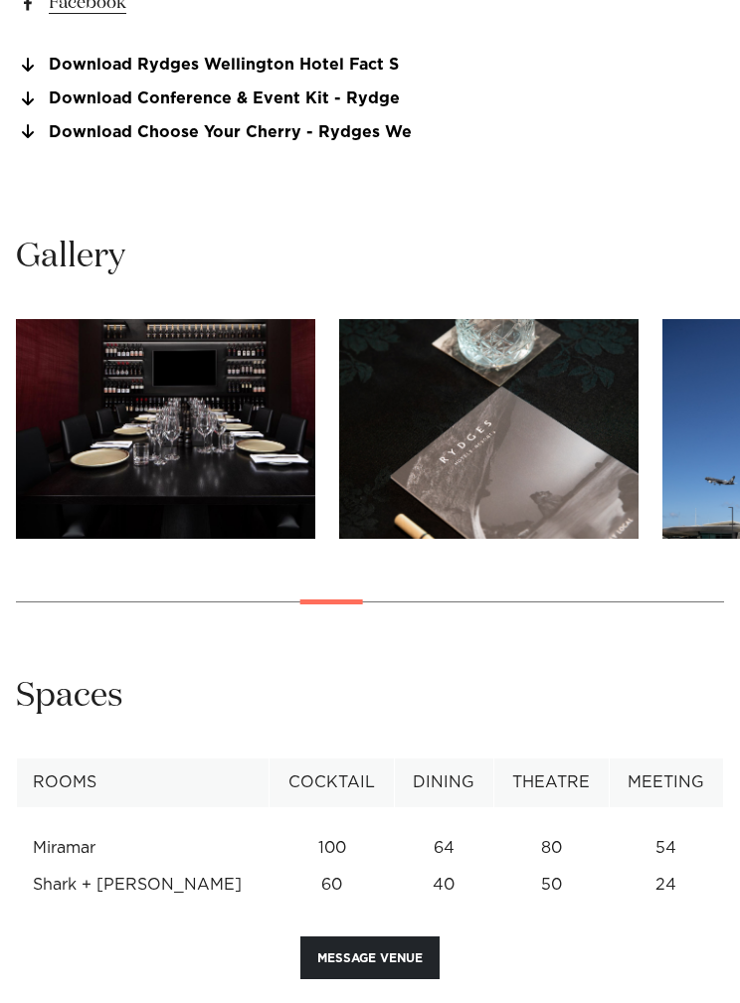
scroll to position [0, 0]
